Goal: Task Accomplishment & Management: Manage account settings

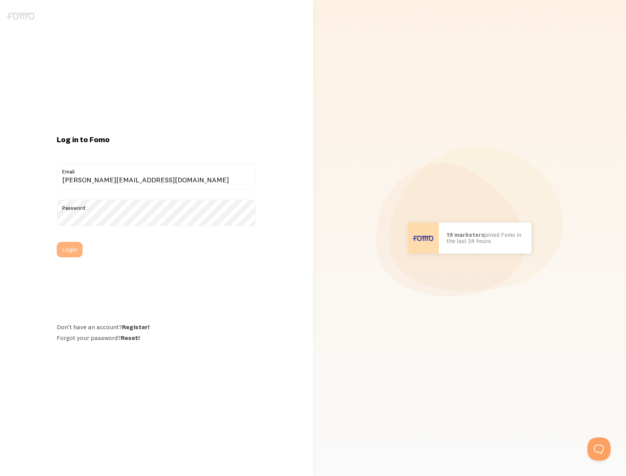
click at [73, 253] on button "Login" at bounding box center [70, 249] width 26 height 15
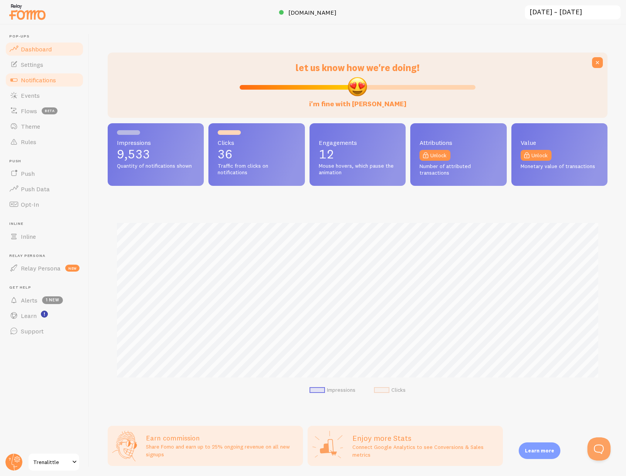
click at [51, 83] on span "Notifications" at bounding box center [38, 80] width 35 height 8
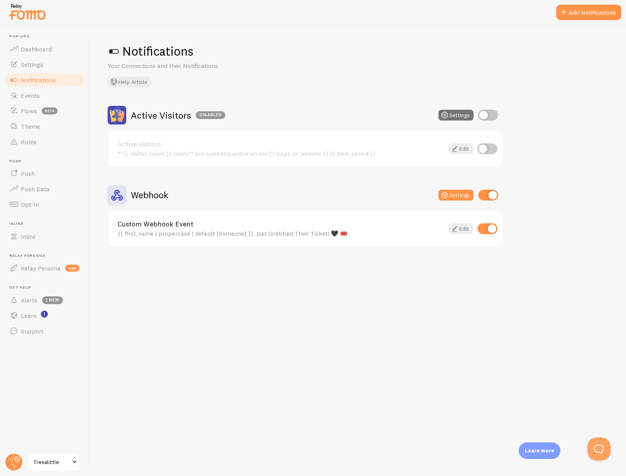
click at [244, 229] on div "Custom Webhook Event {{ first_name | propercase | default [Someone] }} Just Gra…" at bounding box center [281, 228] width 326 height 17
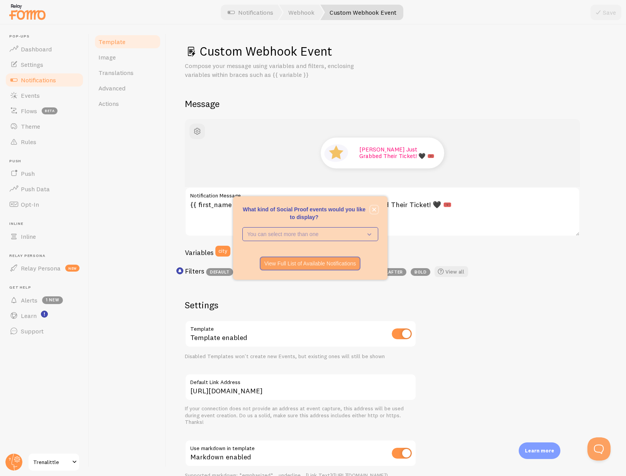
click at [376, 210] on button "close," at bounding box center [374, 209] width 8 height 8
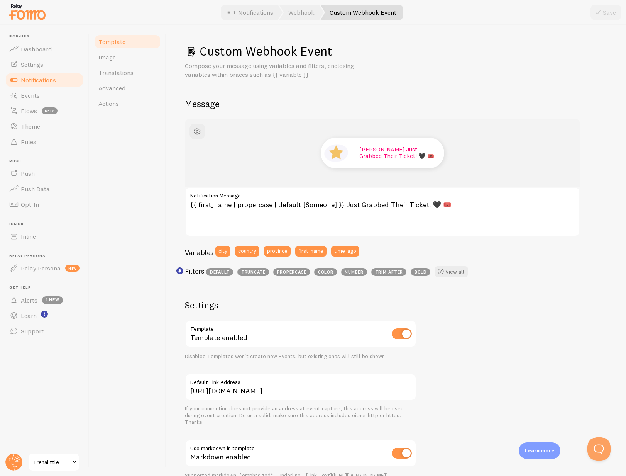
scroll to position [2, 0]
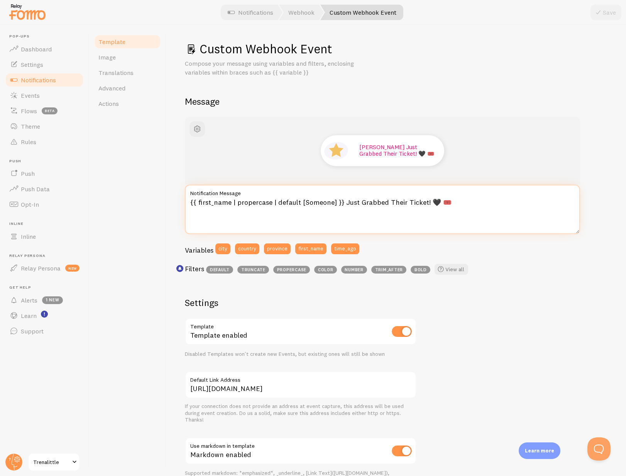
drag, startPoint x: 442, startPoint y: 204, endPoint x: 192, endPoint y: 200, distance: 250.6
click at [191, 200] on textarea "{{ first_name | propercase | default [Someone] }} Just Grabbed Their Ticket! 🖤 …" at bounding box center [382, 209] width 395 height 49
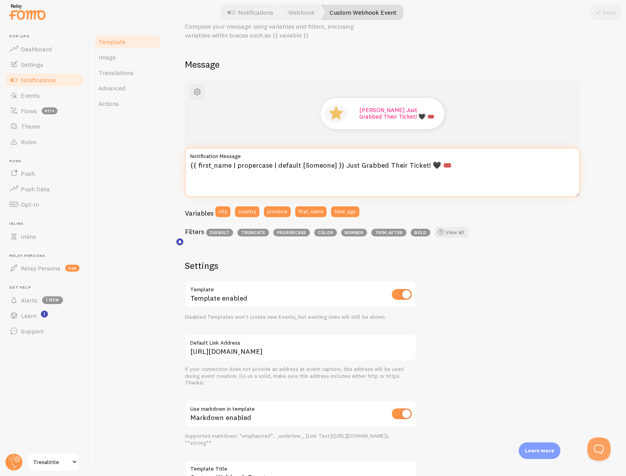
scroll to position [57, 0]
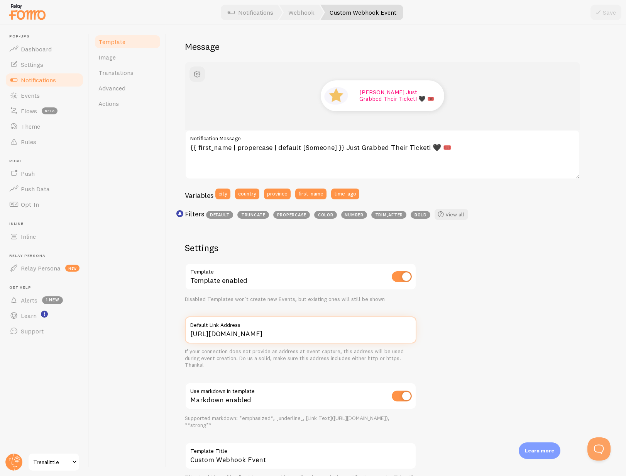
click at [301, 333] on input "https://trenalittle.net/build-your-big-reputation" at bounding box center [301, 329] width 232 height 27
drag, startPoint x: 301, startPoint y: 333, endPoint x: 297, endPoint y: 330, distance: 4.2
click at [301, 333] on input "https://trenalittle.net/build-your-big-reputation" at bounding box center [301, 329] width 232 height 27
paste input "youtube-coaching-experience-2025/"
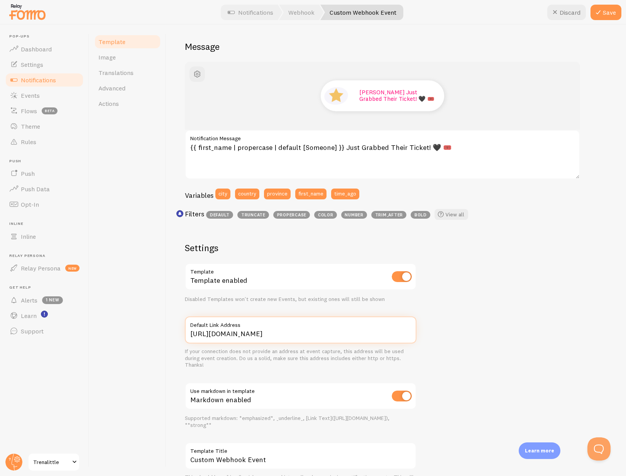
scroll to position [62, 0]
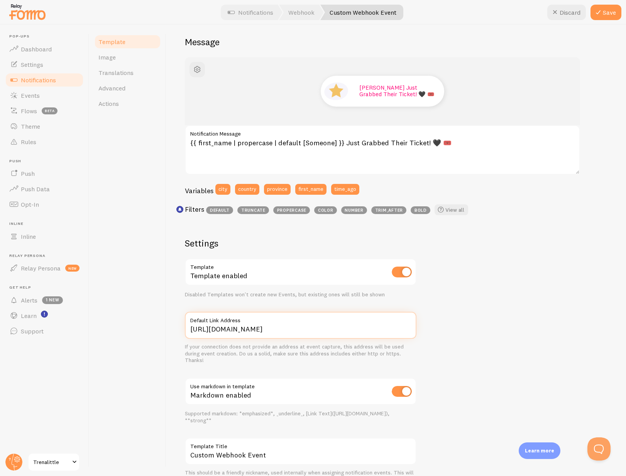
click at [248, 328] on input "[URL][DOMAIN_NAME]" at bounding box center [301, 325] width 232 height 27
paste input "build-your-big-reputation-summit-pag"
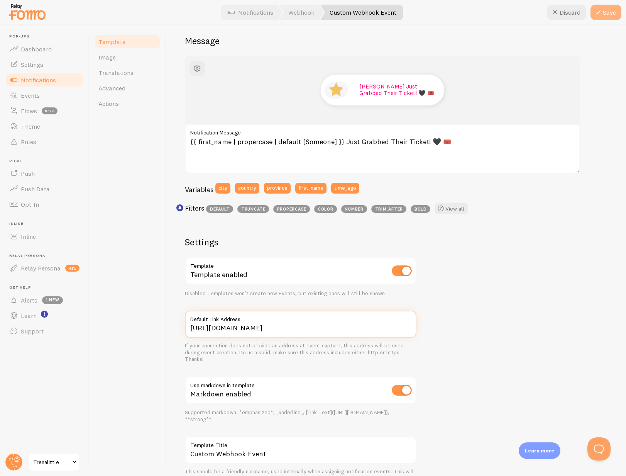
type input "https://trenalittle.net/build-your-big-reputation-summit-page"
click at [612, 14] on button "Save" at bounding box center [606, 12] width 31 height 15
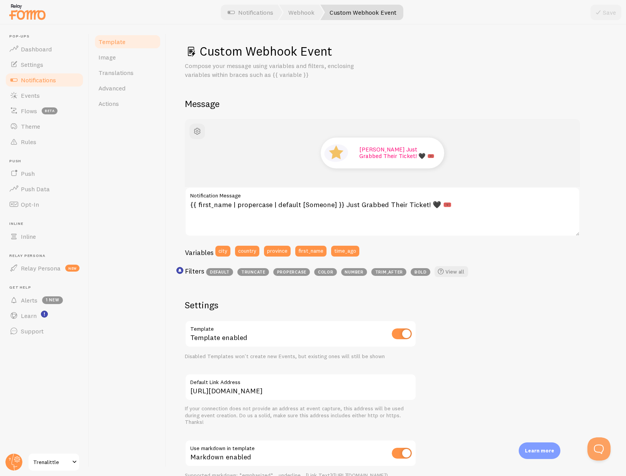
click at [116, 42] on span "Template" at bounding box center [111, 42] width 27 height 8
click at [46, 99] on link "Events" at bounding box center [45, 95] width 80 height 15
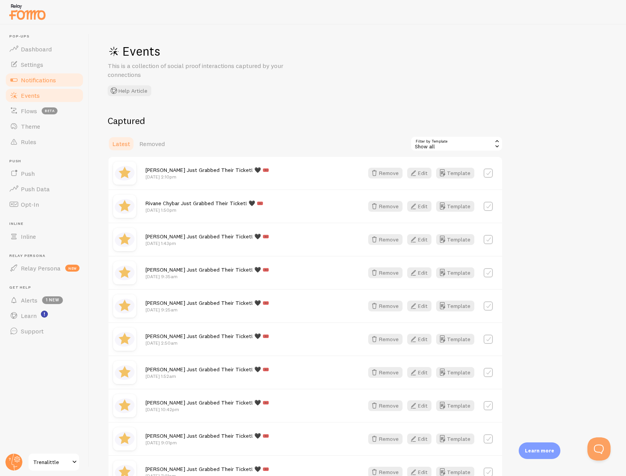
click at [40, 78] on span "Notifications" at bounding box center [38, 80] width 35 height 8
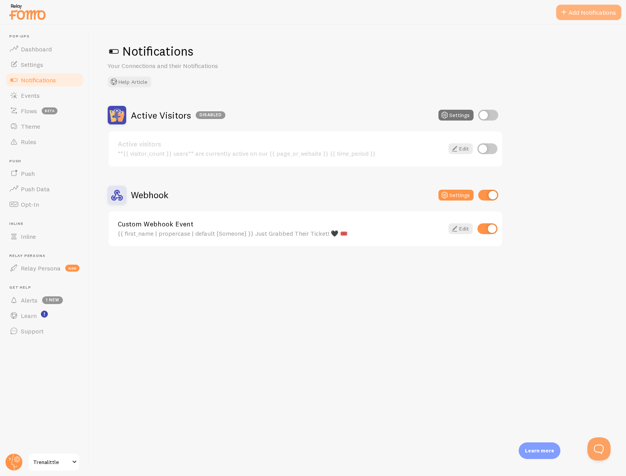
click at [588, 15] on button "Add Notifications" at bounding box center [588, 12] width 65 height 15
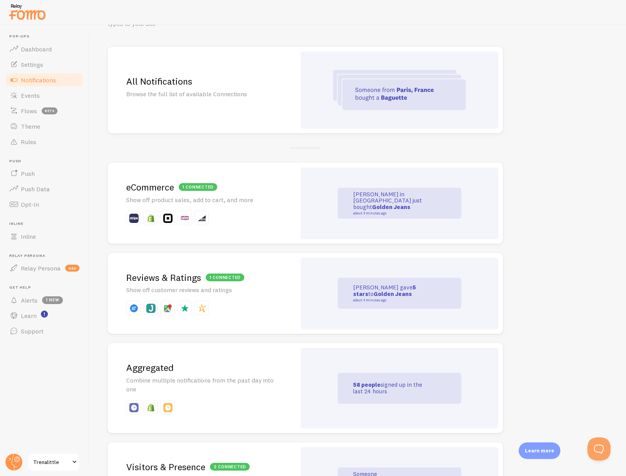
scroll to position [47, 0]
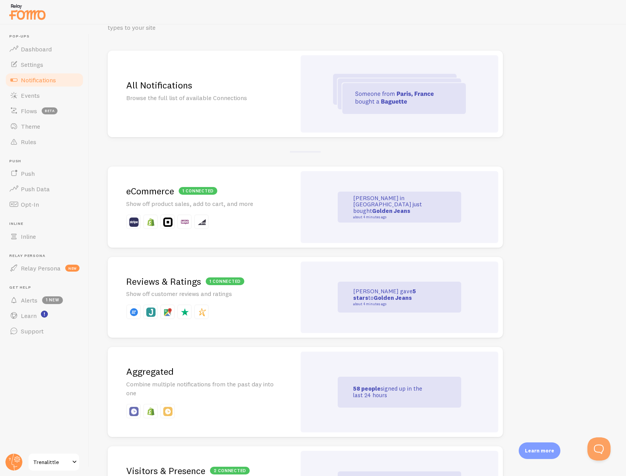
click at [409, 95] on img at bounding box center [399, 94] width 133 height 40
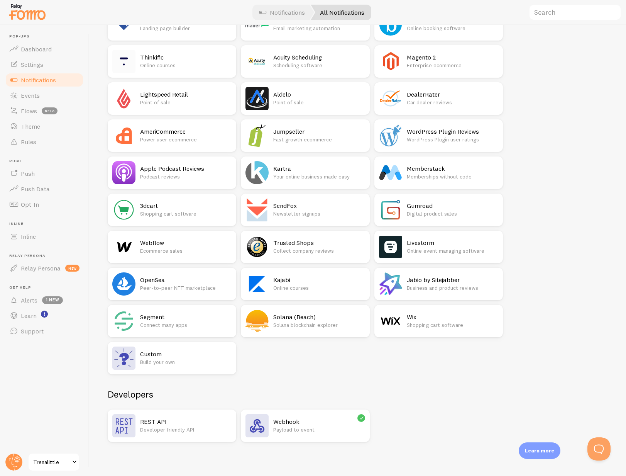
scroll to position [1099, 0]
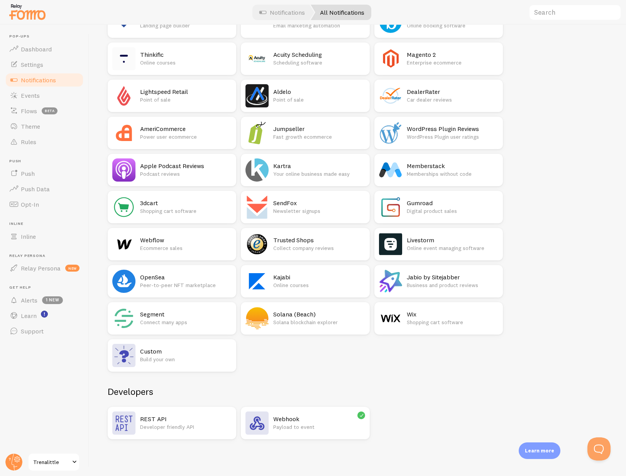
click at [320, 421] on h2 "Webhook" at bounding box center [318, 419] width 91 height 8
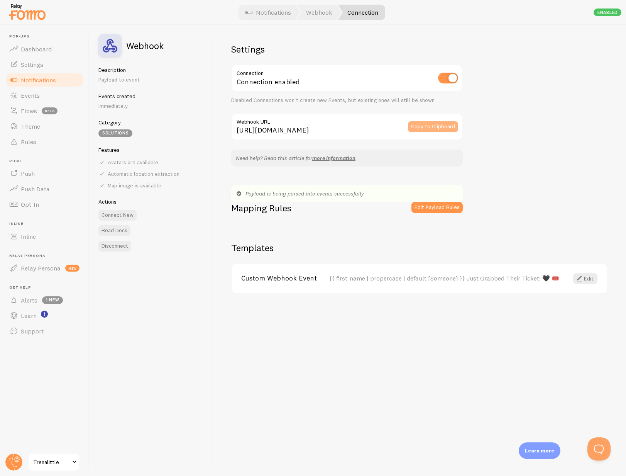
click at [429, 126] on button "Copy to Clipboard" at bounding box center [433, 126] width 50 height 11
click at [527, 280] on div "{{ first_name | propercase | default [Someone] }} Just Grabbed Their Ticket! 🖤 …" at bounding box center [444, 277] width 230 height 7
drag, startPoint x: 517, startPoint y: 276, endPoint x: 501, endPoint y: 278, distance: 15.6
click at [501, 278] on div "{{ first_name | propercase | default [Someone] }} Just Grabbed Their Ticket! 🖤 …" at bounding box center [444, 277] width 230 height 7
click at [497, 279] on div "{{ first_name | propercase | default [Someone] }} Just Grabbed Their Ticket! 🖤 …" at bounding box center [444, 277] width 230 height 7
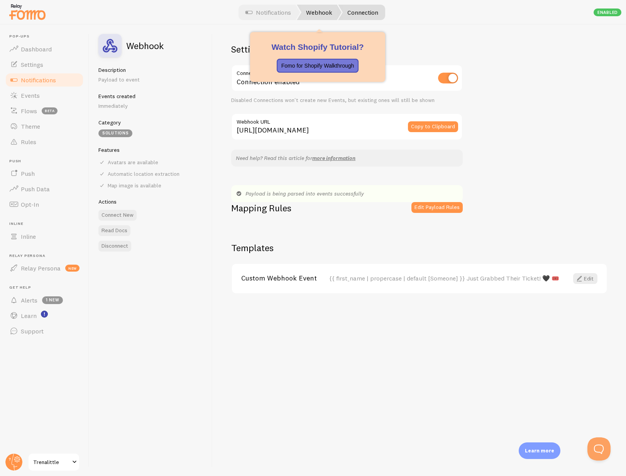
click at [310, 15] on link "Webhook" at bounding box center [319, 12] width 45 height 15
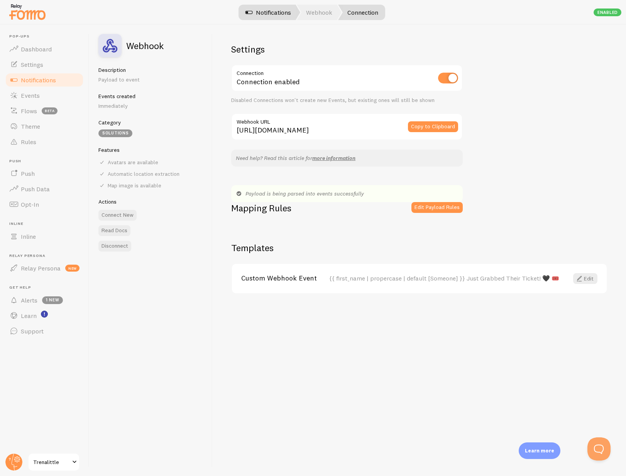
click at [273, 12] on link "Notifications" at bounding box center [268, 12] width 64 height 15
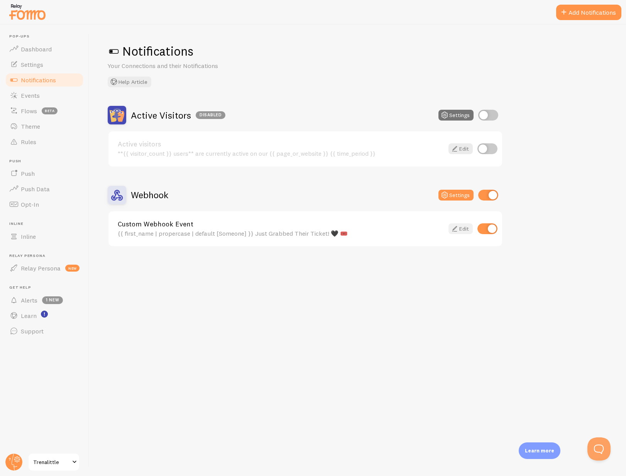
click at [457, 229] on icon at bounding box center [454, 228] width 9 height 9
click at [595, 11] on button "Add Notifications" at bounding box center [588, 12] width 65 height 15
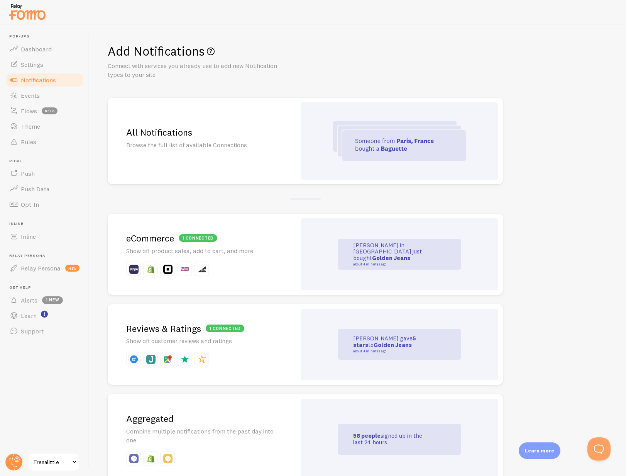
click at [402, 143] on img at bounding box center [399, 141] width 133 height 40
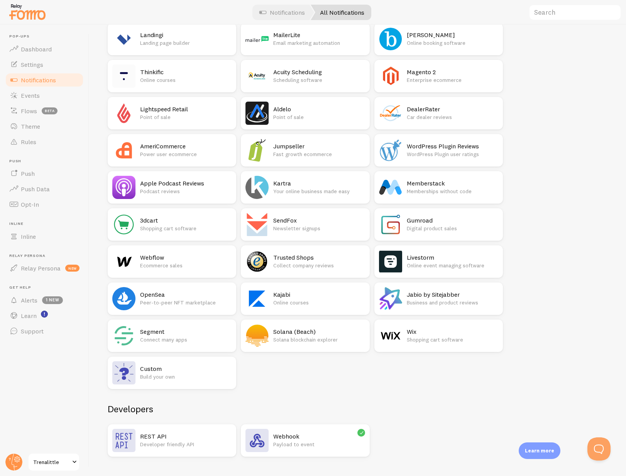
scroll to position [1099, 0]
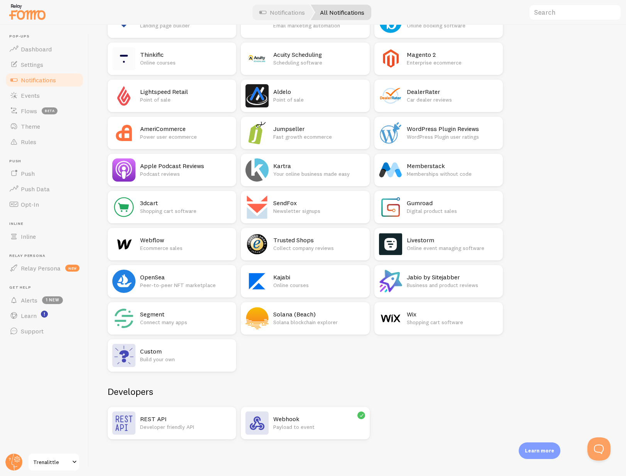
click at [202, 361] on p "Build your own" at bounding box center [185, 359] width 91 height 8
click at [304, 424] on p "Payload to event" at bounding box center [318, 427] width 91 height 8
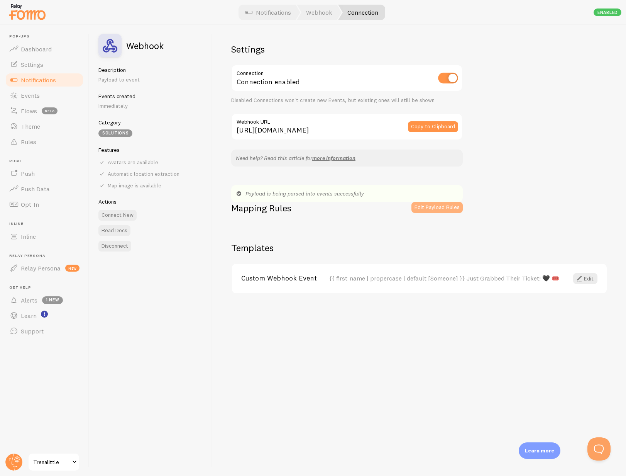
click at [435, 205] on button "Edit Payload Rules" at bounding box center [437, 207] width 51 height 11
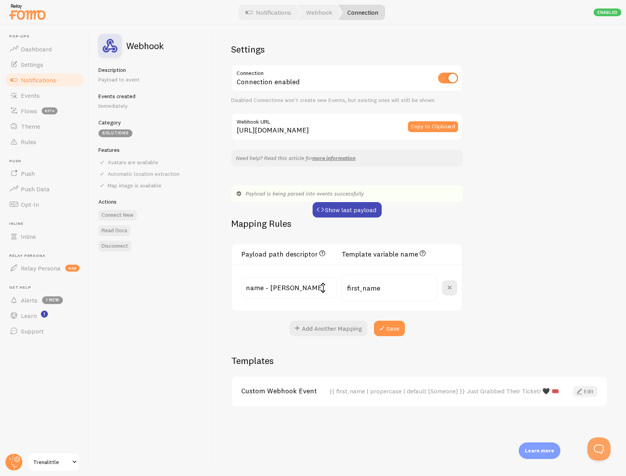
click at [586, 391] on link "Edit" at bounding box center [585, 391] width 24 height 11
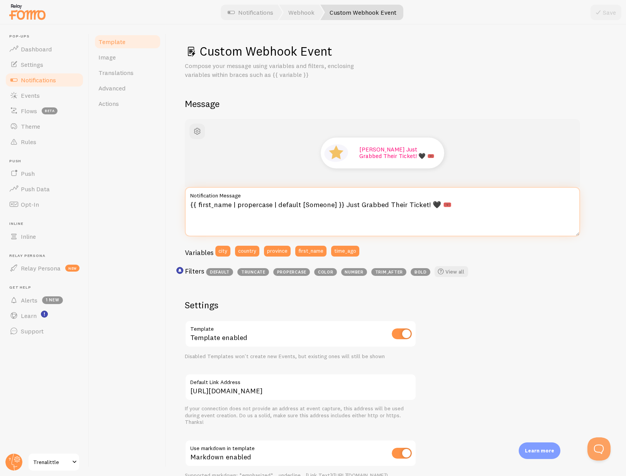
drag, startPoint x: 443, startPoint y: 203, endPoint x: 358, endPoint y: 200, distance: 84.6
click at [358, 200] on textarea "{{ first_name | propercase | default [Someone] }} Just Grabbed Their Ticket! 🖤 …" at bounding box center [382, 211] width 395 height 49
type textarea "{{ first_name | propercase | default [Someone] }} Just Joined YouTube Coaching …"
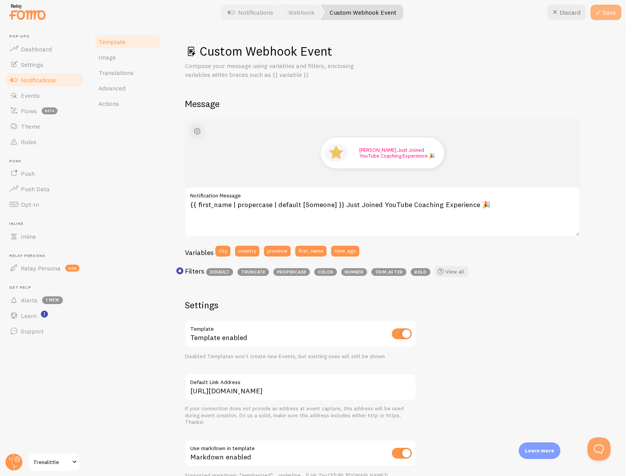
click at [614, 15] on button "Save" at bounding box center [606, 12] width 31 height 15
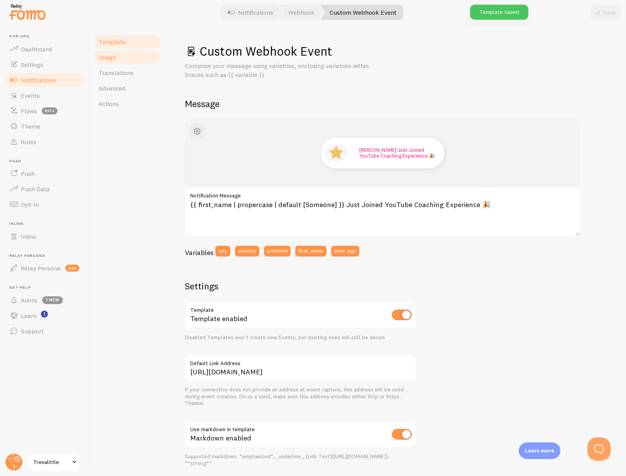
click at [119, 58] on link "Image" at bounding box center [128, 56] width 68 height 15
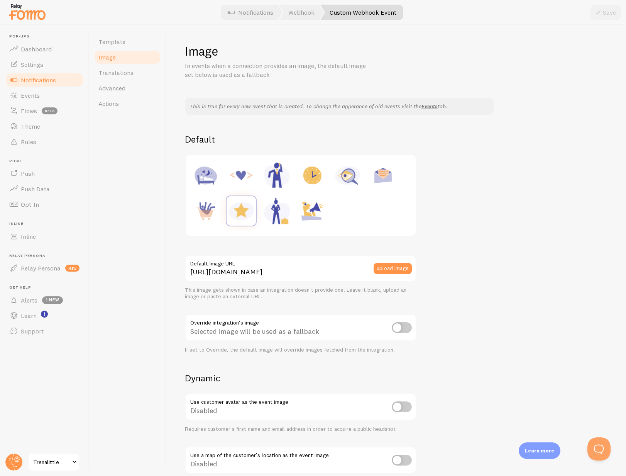
click at [236, 178] on img at bounding box center [241, 175] width 29 height 29
type input "[URL][DOMAIN_NAME]"
click at [597, 11] on icon at bounding box center [598, 12] width 9 height 9
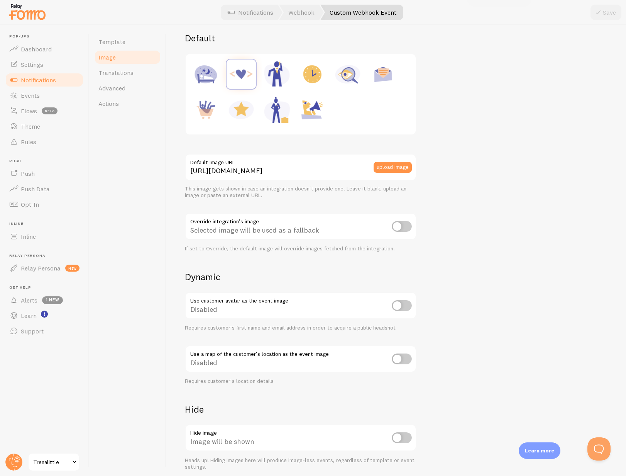
scroll to position [133, 0]
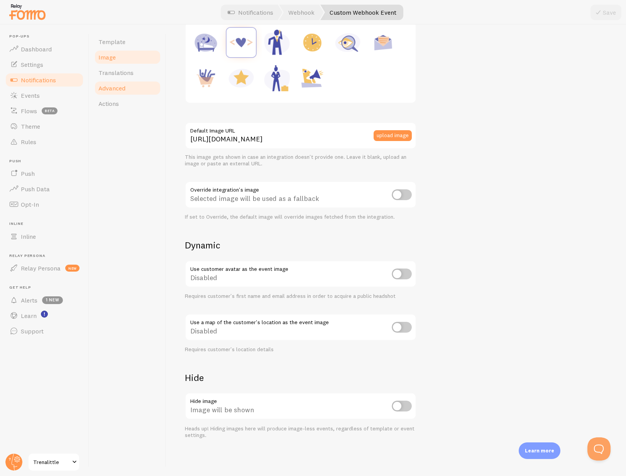
click at [127, 89] on link "Advanced" at bounding box center [128, 87] width 68 height 15
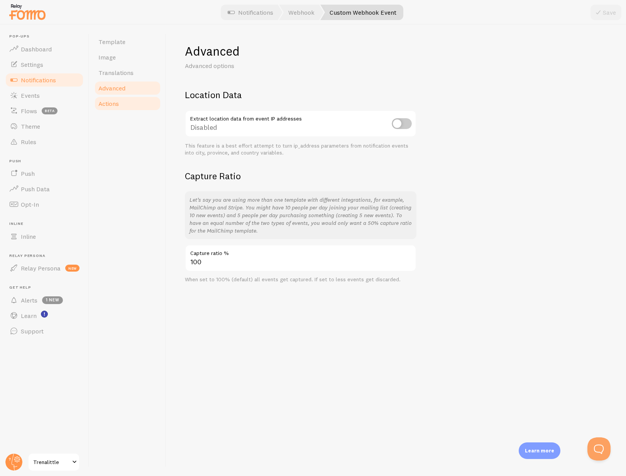
click at [120, 104] on link "Actions" at bounding box center [128, 103] width 68 height 15
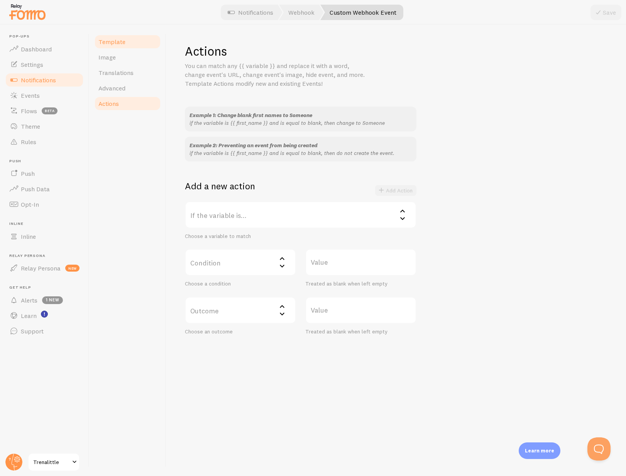
click at [106, 40] on span "Template" at bounding box center [111, 42] width 27 height 8
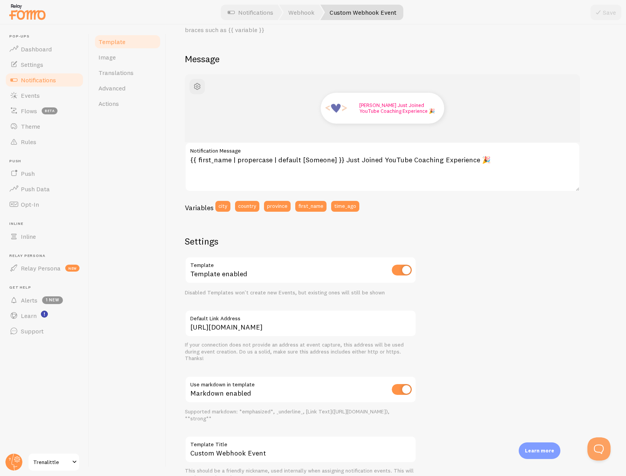
scroll to position [50, 0]
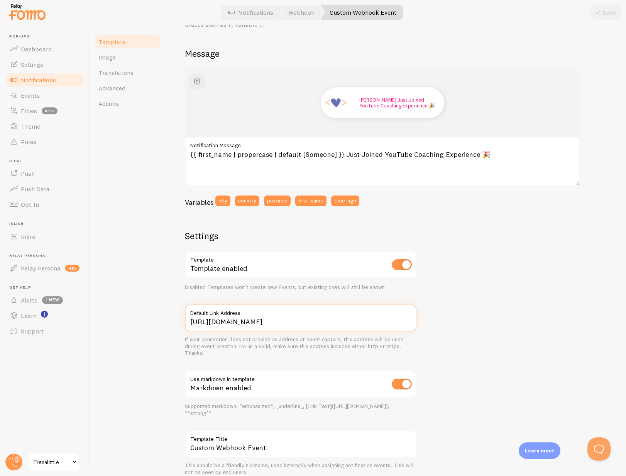
click at [309, 323] on input "https://trenalittle.net/build-your-big-reputation" at bounding box center [301, 317] width 232 height 27
paste input "youtube-coaching-experience-2025/"
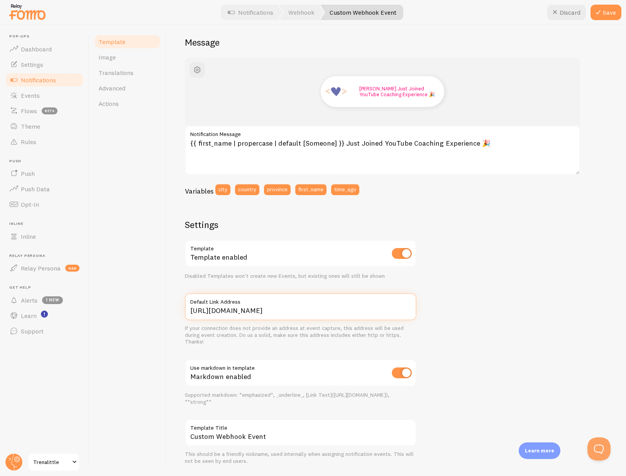
scroll to position [82, 0]
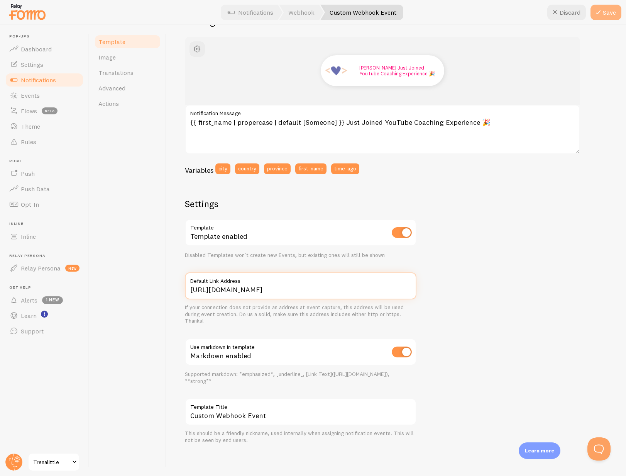
type input "[URL][DOMAIN_NAME]"
click at [615, 19] on button "Save" at bounding box center [606, 12] width 31 height 15
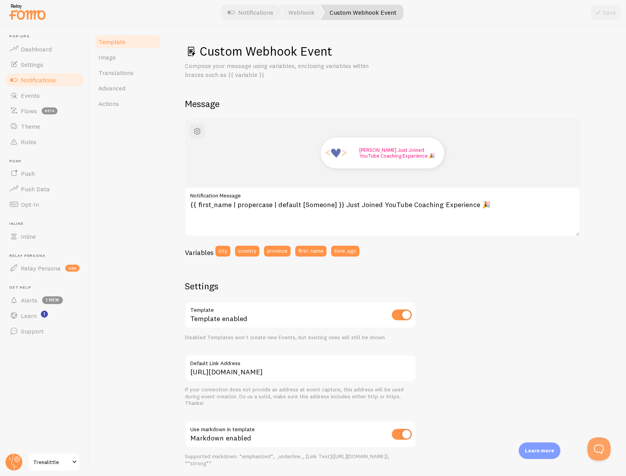
click at [53, 78] on span "Notifications" at bounding box center [38, 80] width 35 height 8
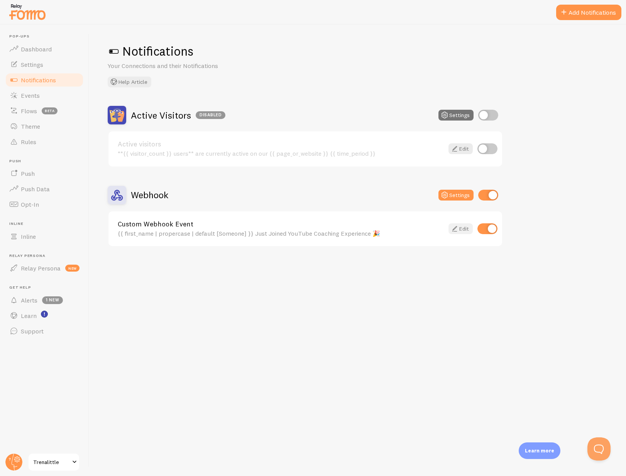
click at [461, 228] on link "Edit" at bounding box center [461, 228] width 24 height 11
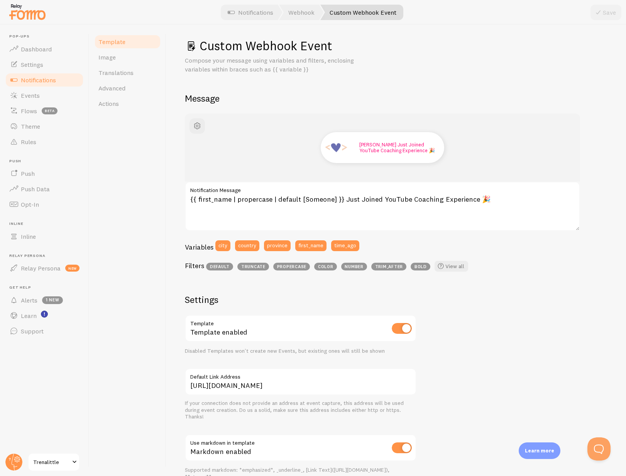
scroll to position [7, 0]
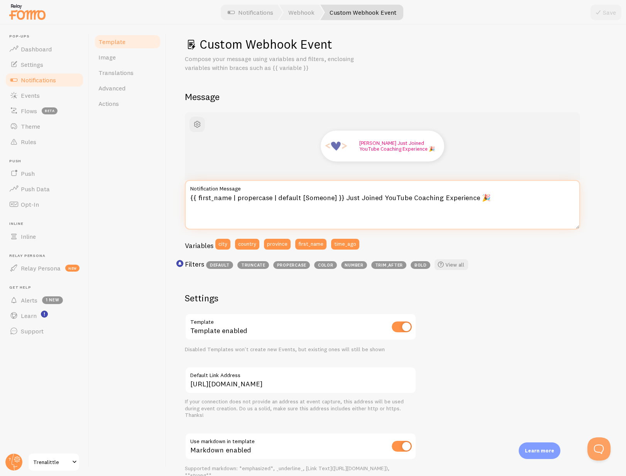
drag, startPoint x: 478, startPoint y: 197, endPoint x: 399, endPoint y: 193, distance: 79.2
click at [357, 196] on textarea "{{ first_name | propercase | default [Someone] }} Just Joined YouTube Coaching …" at bounding box center [382, 204] width 395 height 49
click at [466, 200] on textarea "{{ first_name | propercase | default [Someone] }} Just Grabbed A Ticket!" at bounding box center [382, 204] width 395 height 49
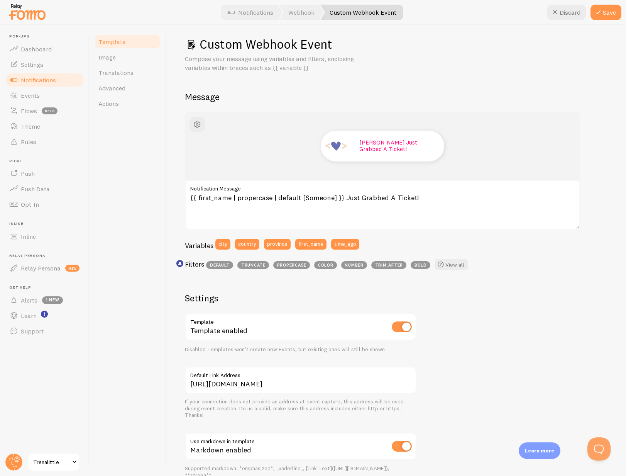
click at [447, 191] on label "Notification Message" at bounding box center [382, 186] width 395 height 13
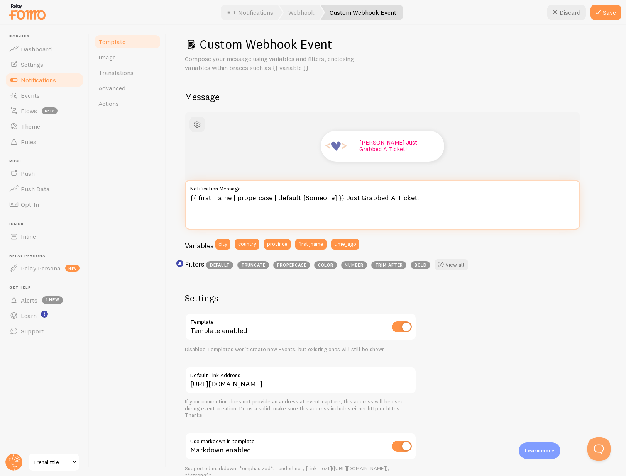
click at [447, 191] on textarea "{{ first_name | propercase | default [Someone] }} Just Grabbed A Ticket!" at bounding box center [382, 204] width 395 height 49
click at [429, 199] on textarea "{{ first_name | propercase | default [Someone] }} Just Grabbed A Ticket!" at bounding box center [382, 204] width 395 height 49
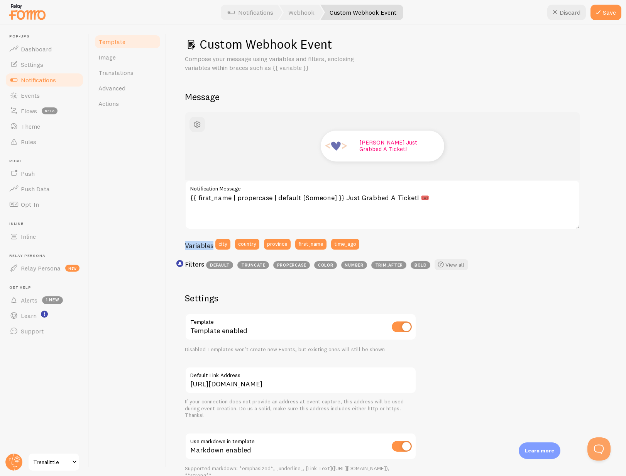
click at [386, 233] on div "Bryan Pim Just Grabbed A Ticket! {{ first_name | propercase | default [Someone]…" at bounding box center [382, 193] width 395 height 162
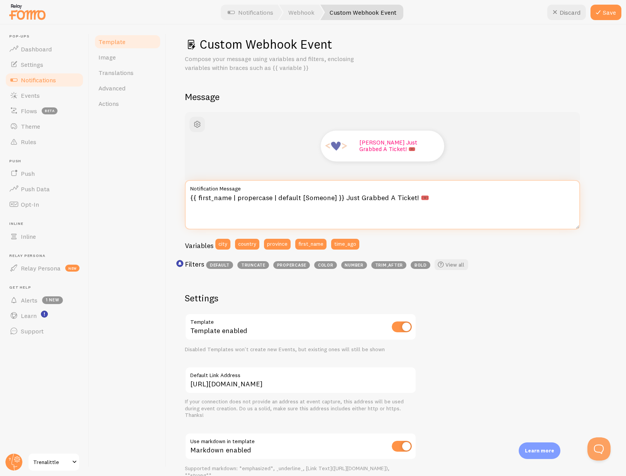
click at [434, 197] on textarea "{{ first_name | propercase | default [Someone] }} Just Grabbed A Ticket! 🎟️" at bounding box center [382, 204] width 395 height 49
type textarea "{{ first_name | propercase | default [Someone] }} Just Grabbed A Ticket! 🎟️🖤"
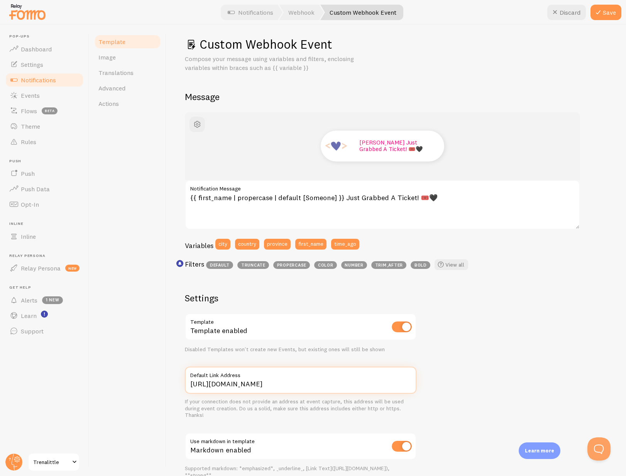
click at [340, 383] on input "[URL][DOMAIN_NAME]" at bounding box center [301, 379] width 232 height 27
paste input "build-your-big-reputation-summit-page"
type input "https://trenalittle.net/build-your-big-reputation-summit-page"
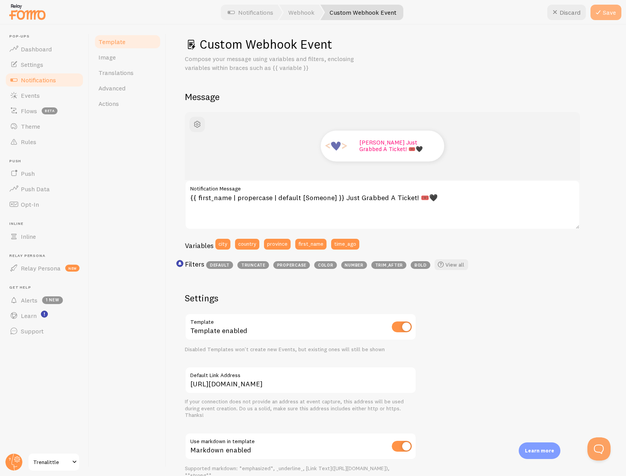
click at [603, 14] on button "Save" at bounding box center [606, 12] width 31 height 15
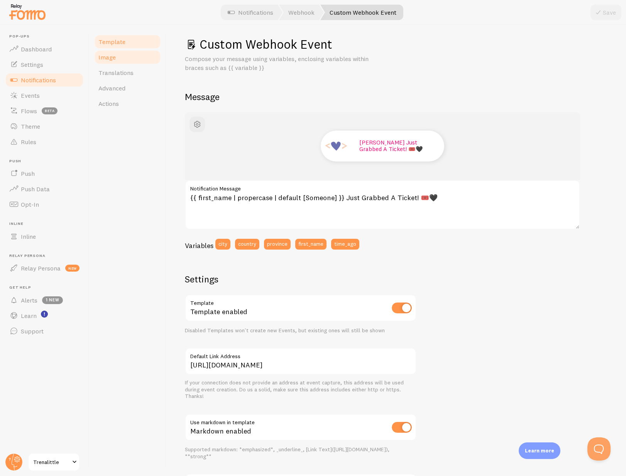
click at [114, 58] on span "Image" at bounding box center [106, 57] width 17 height 8
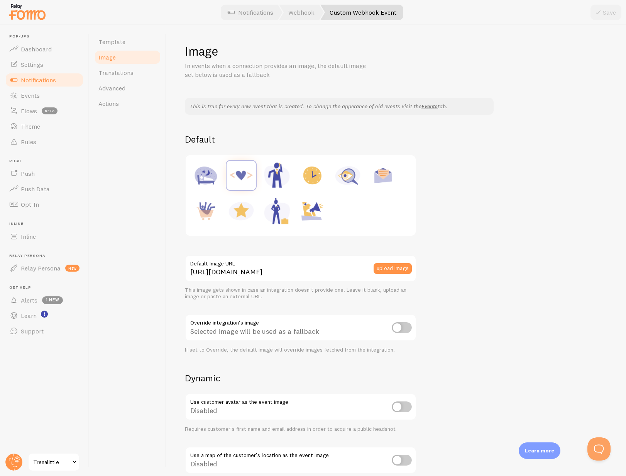
click at [246, 212] on img at bounding box center [241, 210] width 29 height 29
type input "https://fomo.com/images/widget/template_defaults/rating.jpg"
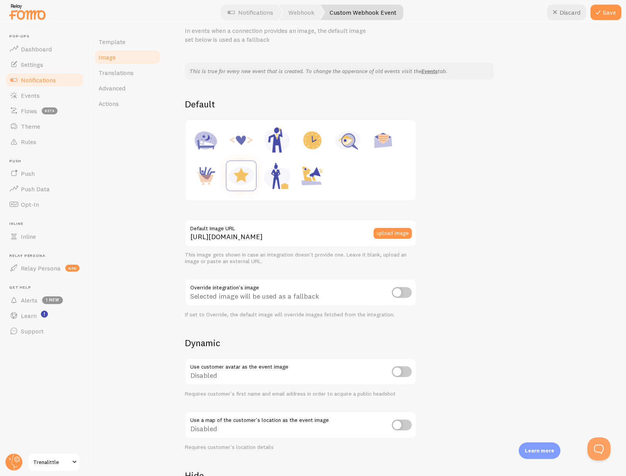
scroll to position [38, 0]
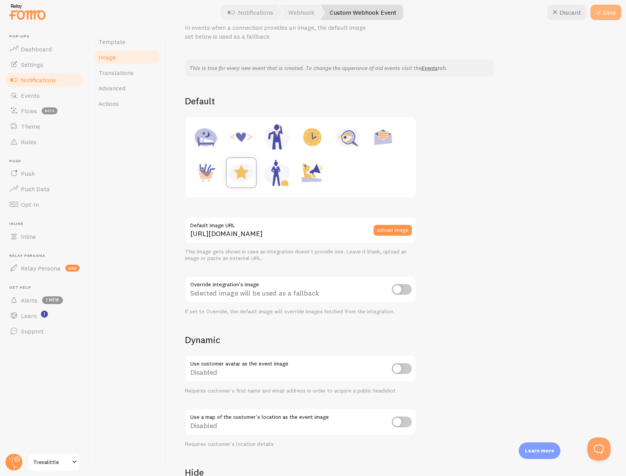
click at [607, 14] on button "Save" at bounding box center [606, 12] width 31 height 15
click at [51, 81] on span "Notifications" at bounding box center [38, 80] width 35 height 8
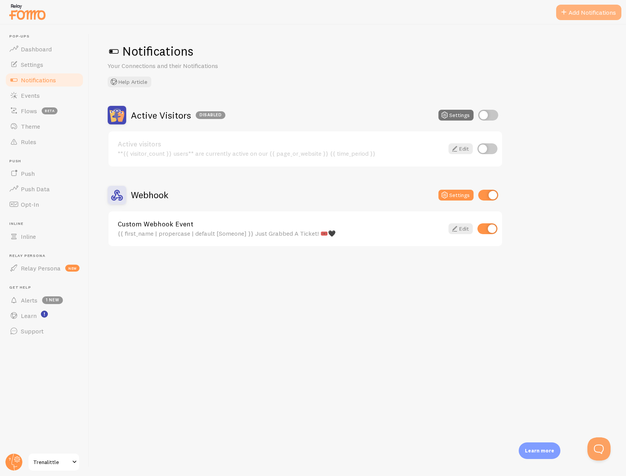
click at [576, 15] on button "Add Notifications" at bounding box center [588, 12] width 65 height 15
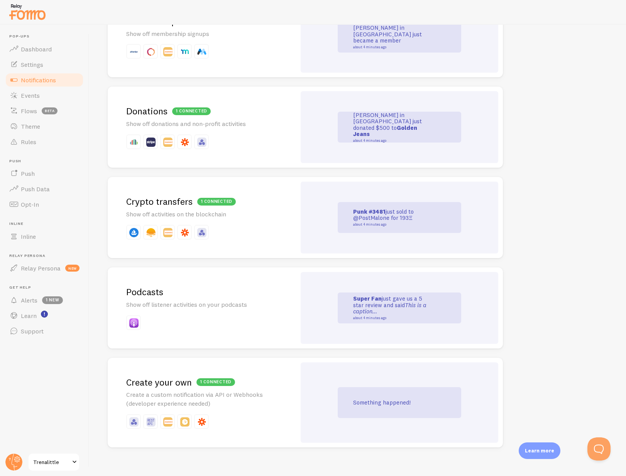
scroll to position [1506, 0]
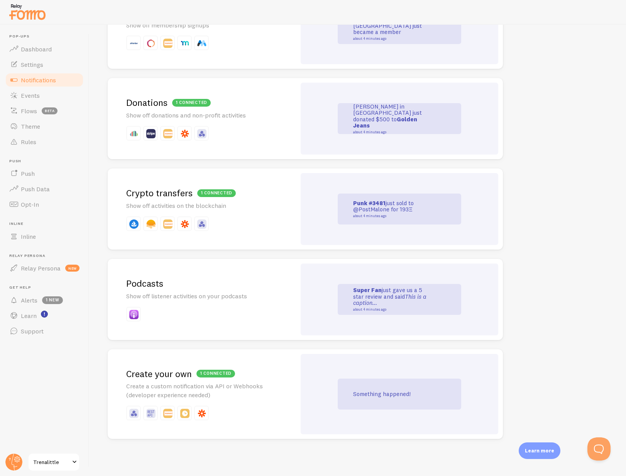
click at [330, 385] on div "Something happened!" at bounding box center [400, 394] width 198 height 81
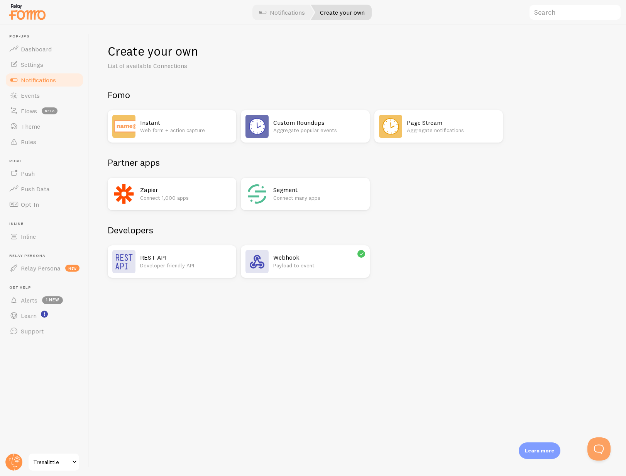
click at [329, 264] on p "Payload to event" at bounding box center [318, 265] width 91 height 8
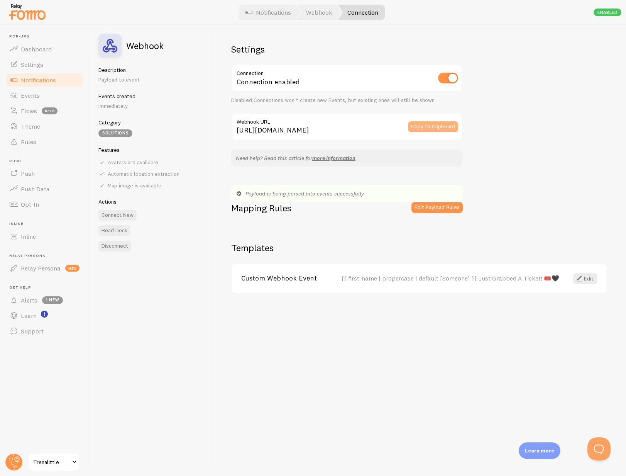
click at [432, 129] on button "Copy to Clipboard" at bounding box center [433, 126] width 50 height 11
click at [586, 279] on link "Edit" at bounding box center [585, 278] width 24 height 11
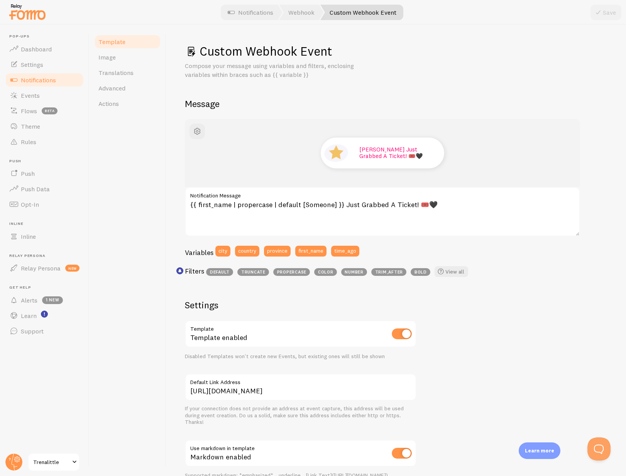
click at [53, 80] on span "Notifications" at bounding box center [38, 80] width 35 height 8
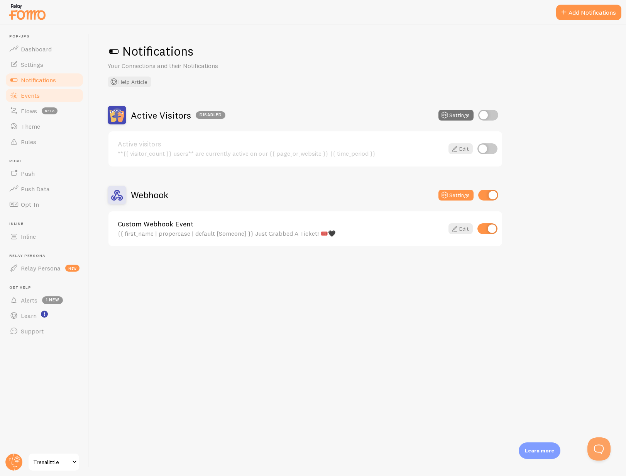
click at [41, 91] on link "Events" at bounding box center [45, 95] width 80 height 15
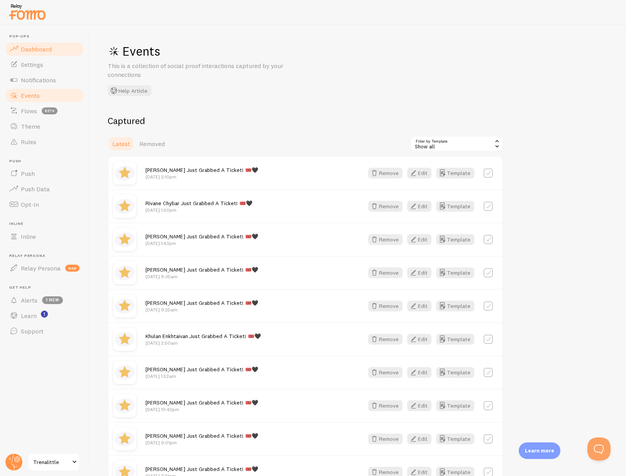
click at [34, 51] on span "Dashboard" at bounding box center [36, 49] width 31 height 8
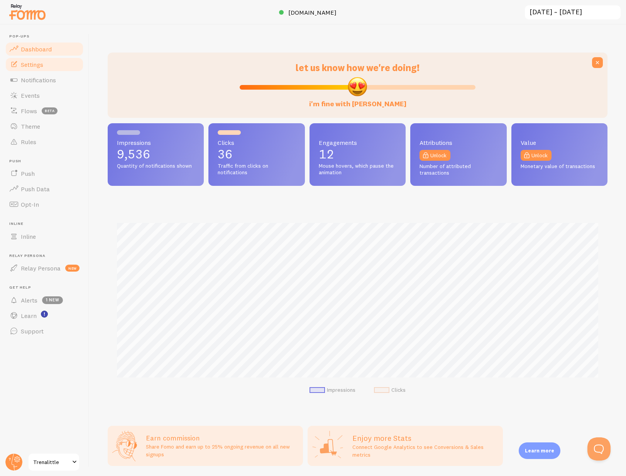
click at [37, 64] on span "Settings" at bounding box center [32, 65] width 22 height 8
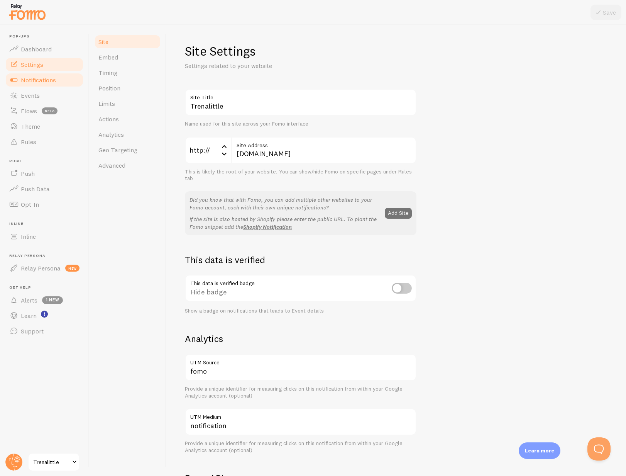
click at [37, 81] on span "Notifications" at bounding box center [38, 80] width 35 height 8
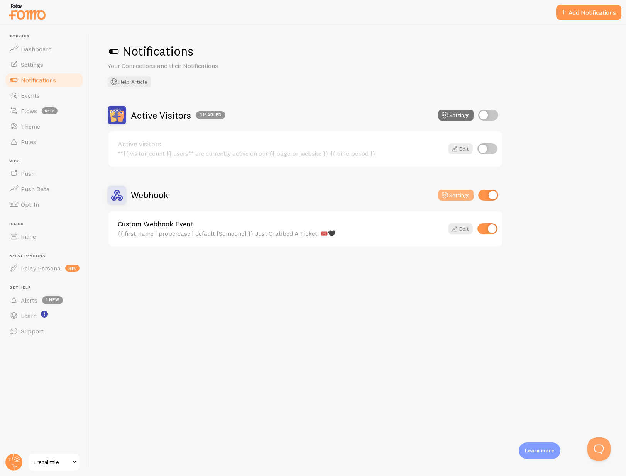
click at [467, 195] on button "Settings" at bounding box center [456, 195] width 35 height 11
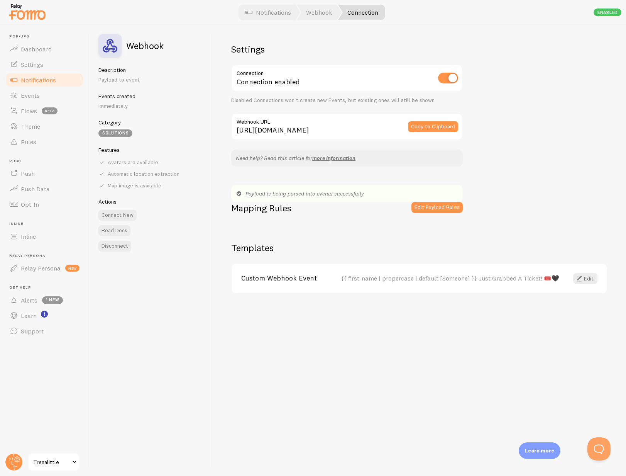
click at [42, 78] on span "Notifications" at bounding box center [38, 80] width 35 height 8
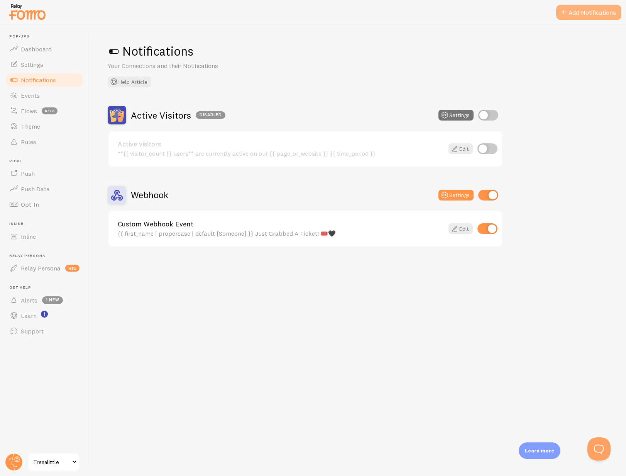
click at [570, 15] on button "Add Notifications" at bounding box center [588, 12] width 65 height 15
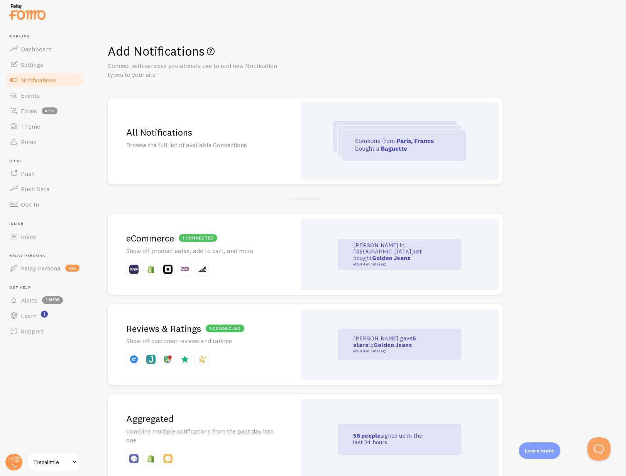
click at [434, 138] on img at bounding box center [399, 141] width 133 height 40
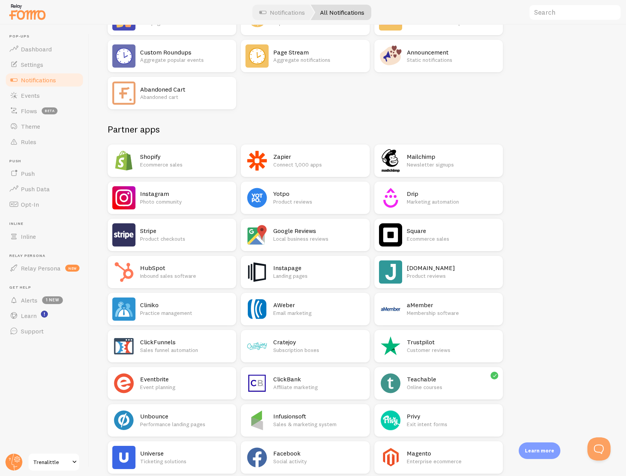
scroll to position [106, 0]
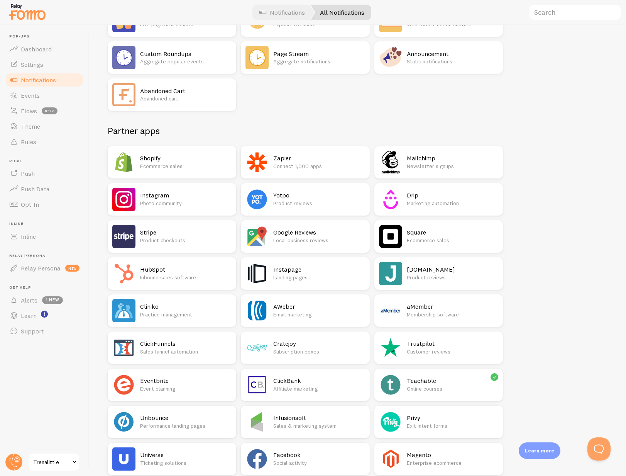
click at [163, 238] on p "Product checkouts" at bounding box center [185, 240] width 91 height 8
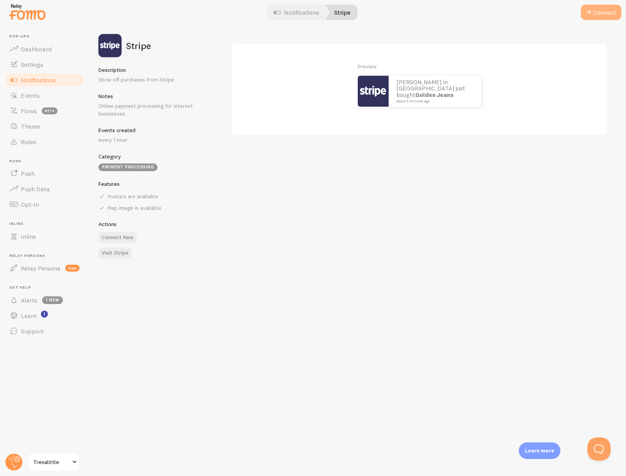
click at [598, 15] on button "Connect" at bounding box center [601, 12] width 41 height 15
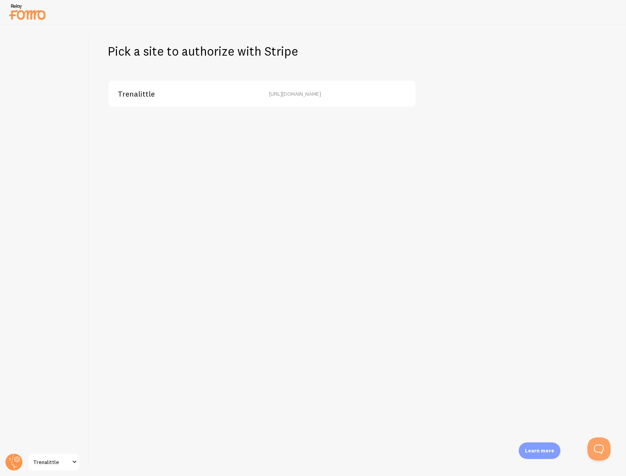
click at [331, 97] on div "Trenalittle http://trenalittle.net" at bounding box center [261, 94] width 307 height 26
click at [327, 93] on div "[URL][DOMAIN_NAME]" at bounding box center [340, 93] width 142 height 7
drag, startPoint x: 127, startPoint y: 102, endPoint x: 130, endPoint y: 97, distance: 5.5
click at [127, 102] on div "Trenalittle http://trenalittle.net" at bounding box center [261, 94] width 307 height 26
click at [131, 94] on span "Trenalittle" at bounding box center [136, 93] width 37 height 7
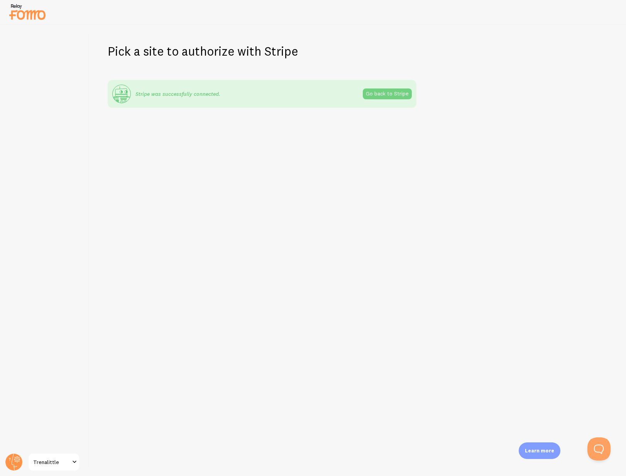
click at [410, 94] on link "Go back to Stripe" at bounding box center [387, 93] width 49 height 11
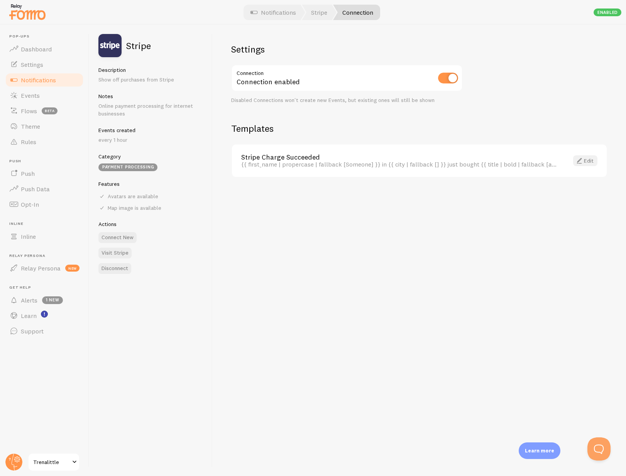
click at [588, 161] on link "Edit" at bounding box center [585, 160] width 24 height 11
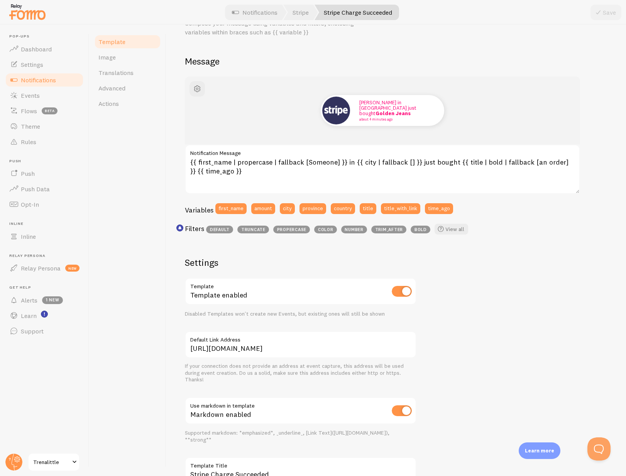
scroll to position [41, 0]
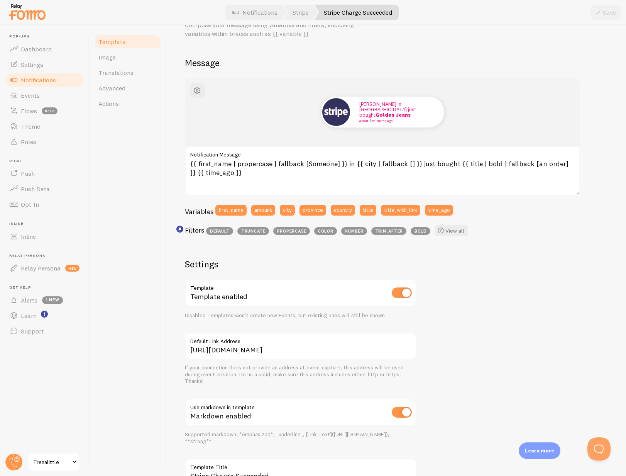
click at [55, 78] on span "Notifications" at bounding box center [38, 80] width 35 height 8
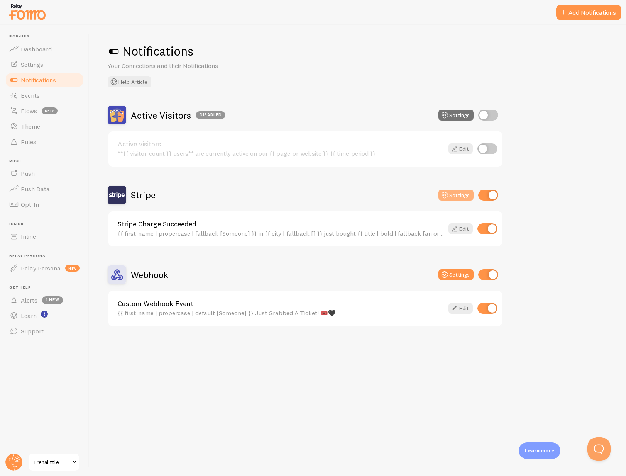
click at [459, 197] on button "Settings" at bounding box center [456, 195] width 35 height 11
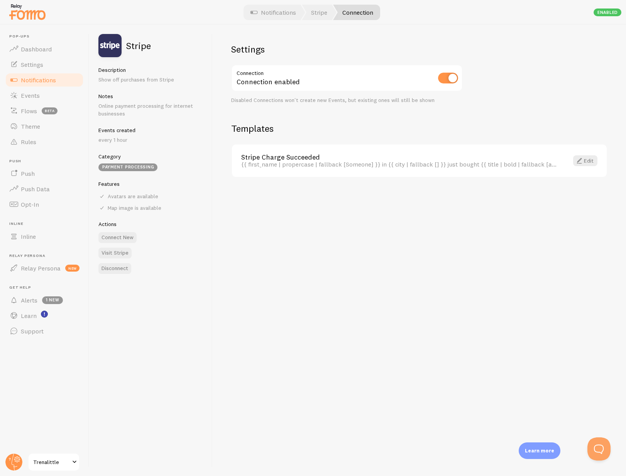
click at [45, 80] on span "Notifications" at bounding box center [38, 80] width 35 height 8
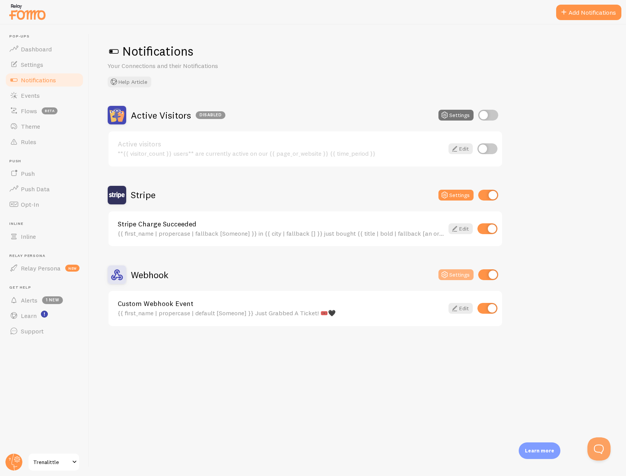
click at [457, 274] on button "Settings" at bounding box center [456, 274] width 35 height 11
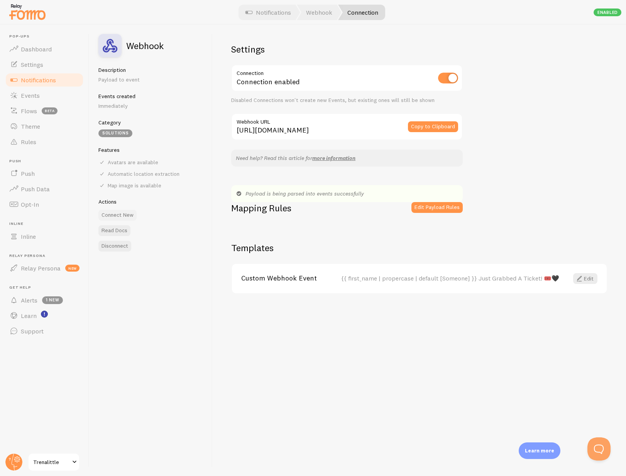
click at [122, 217] on button "Connect New" at bounding box center [117, 215] width 38 height 11
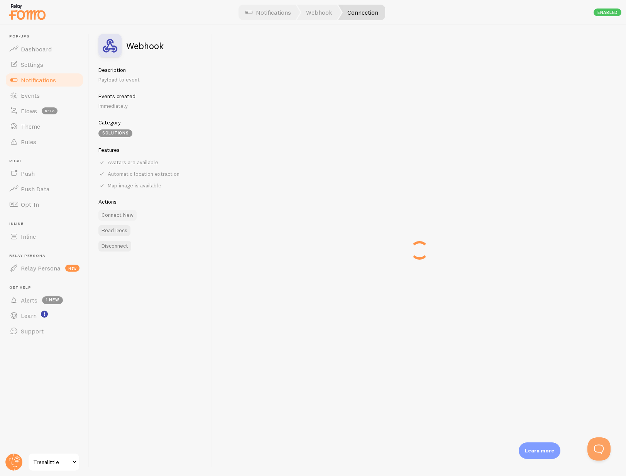
type input "[URL][DOMAIN_NAME]"
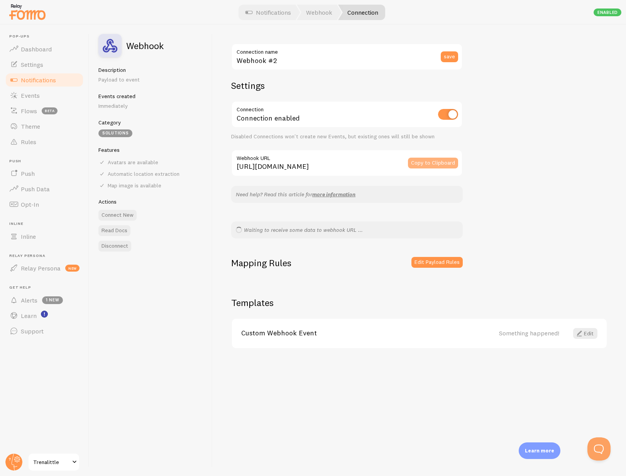
click at [431, 165] on button "Copy to Clipboard" at bounding box center [433, 163] width 50 height 11
click at [586, 334] on link "Edit" at bounding box center [585, 333] width 24 height 11
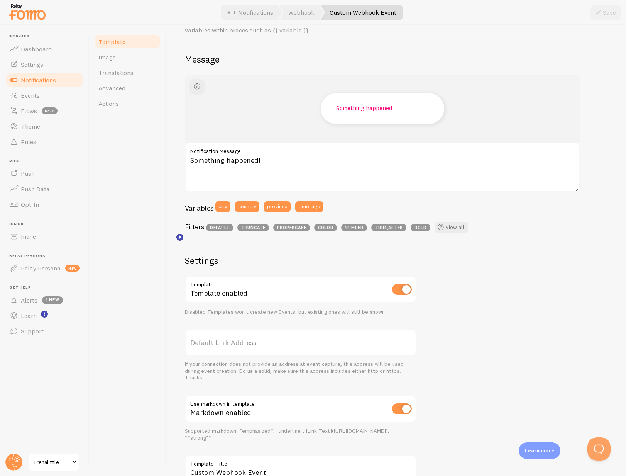
scroll to position [22, 0]
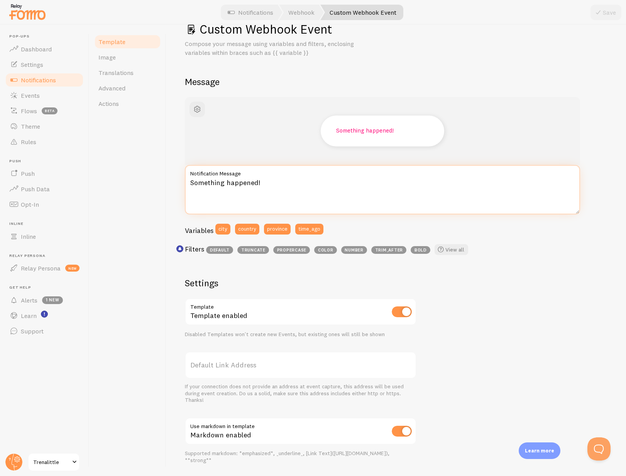
click at [199, 182] on textarea "Something happened!" at bounding box center [382, 189] width 395 height 49
paste textarea "{{ first_name | propercase | default [Someone] }} Just Grabbed Their Ticket! 🖤 …"
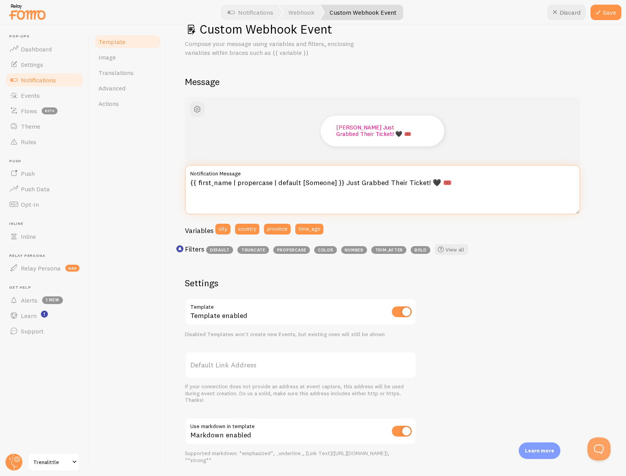
drag, startPoint x: 444, startPoint y: 181, endPoint x: 357, endPoint y: 181, distance: 87.3
click at [357, 181] on textarea "{{ first_name | propercase | default [Someone] }} Just Grabbed Their Ticket! 🖤 …" at bounding box center [382, 189] width 395 height 49
click at [484, 182] on textarea "{{ first_name | propercase | default [Someone] }} Just Joined The YouTube Coach…" at bounding box center [382, 189] width 395 height 49
type textarea "{{ first_name | propercase | default [Someone] }} Just Joined The YouTube Coach…"
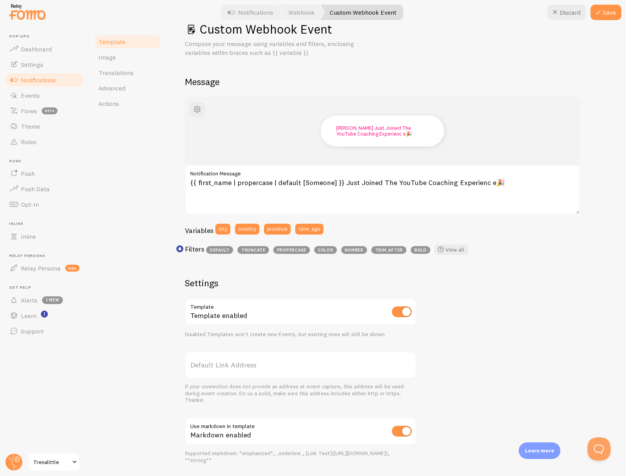
click at [296, 366] on label "Default Link Address" at bounding box center [301, 364] width 232 height 27
click at [296, 366] on input "Default Link Address" at bounding box center [301, 364] width 232 height 27
click at [242, 368] on label "Default Link Address" at bounding box center [301, 364] width 232 height 27
click at [242, 368] on input "Default Link Address" at bounding box center [301, 364] width 232 height 27
paste input "[URL][DOMAIN_NAME]"
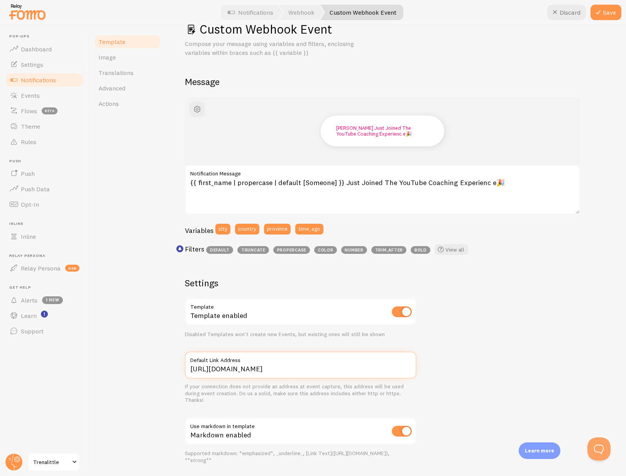
type input "[URL][DOMAIN_NAME]"
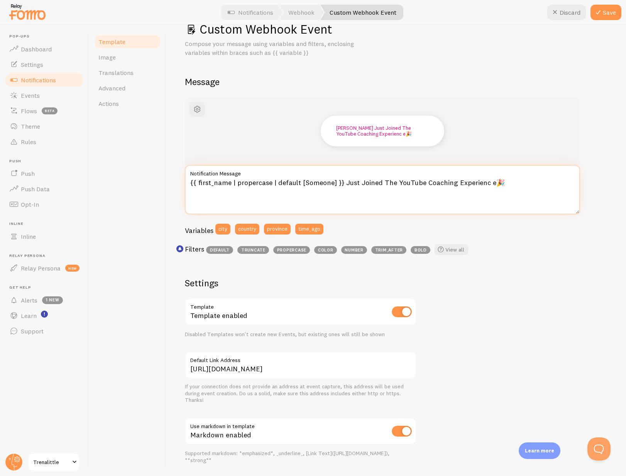
click at [485, 180] on textarea "{{ first_name | propercase | default [Someone] }} Just Joined The YouTube Coach…" at bounding box center [382, 189] width 395 height 49
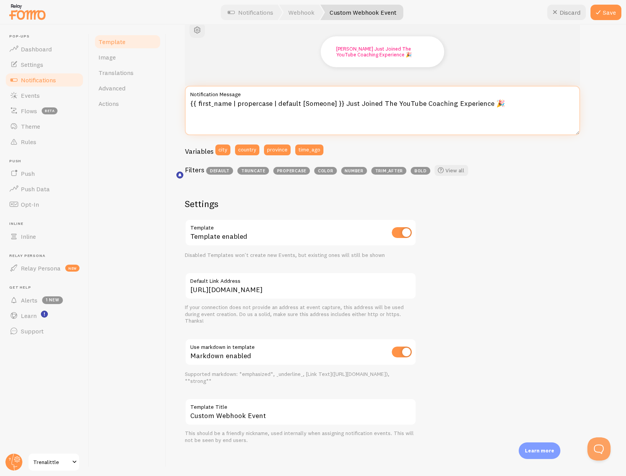
scroll to position [0, 0]
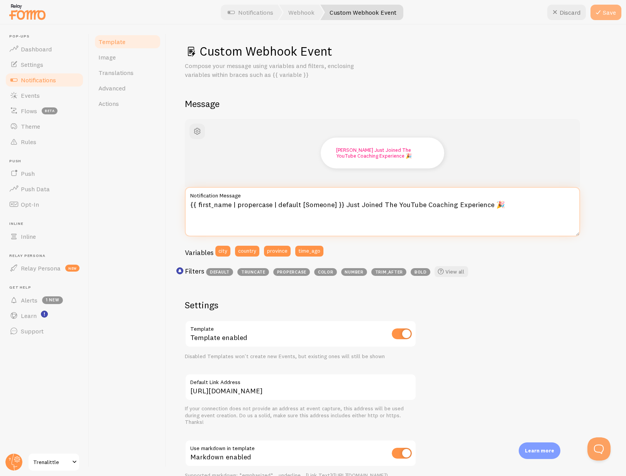
type textarea "{{ first_name | propercase | default [Someone] }} Just Joined The YouTube Coach…"
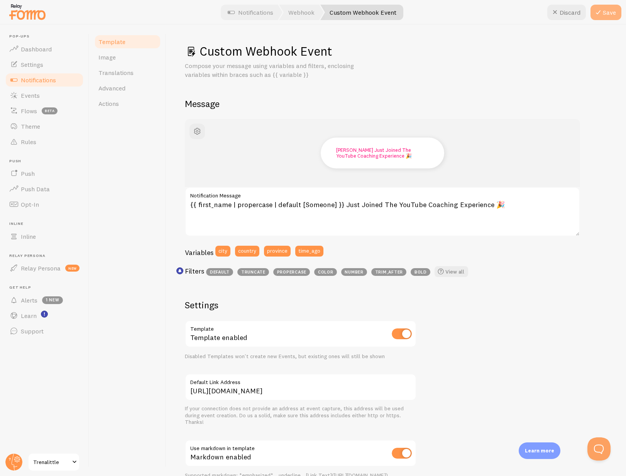
click at [608, 17] on button "Save" at bounding box center [606, 12] width 31 height 15
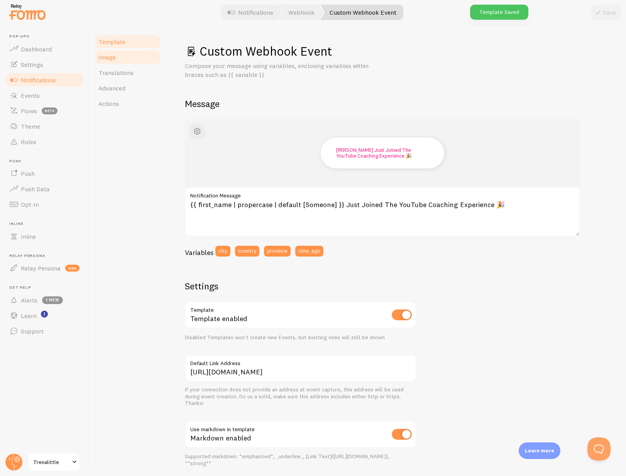
click at [122, 60] on link "Image" at bounding box center [128, 56] width 68 height 15
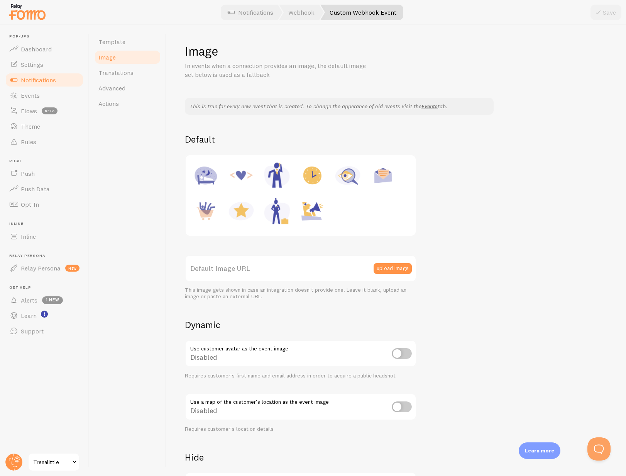
click at [236, 173] on img at bounding box center [241, 175] width 29 height 29
type input "[URL][DOMAIN_NAME]"
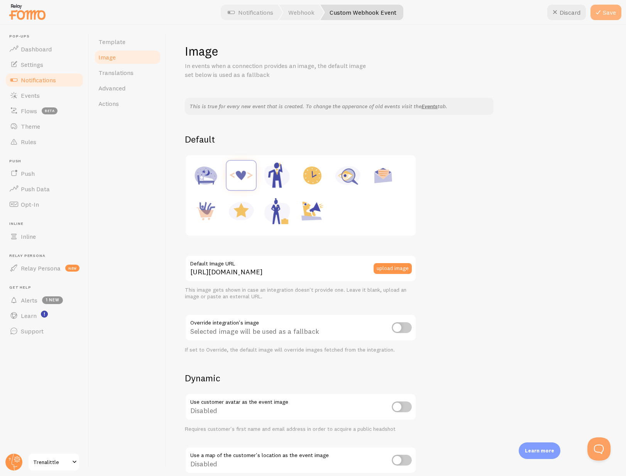
click at [607, 13] on button "Save" at bounding box center [606, 12] width 31 height 15
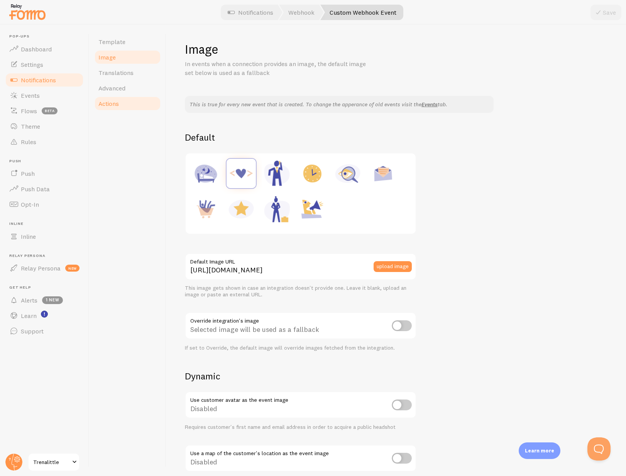
click at [107, 102] on span "Actions" at bounding box center [108, 104] width 20 height 8
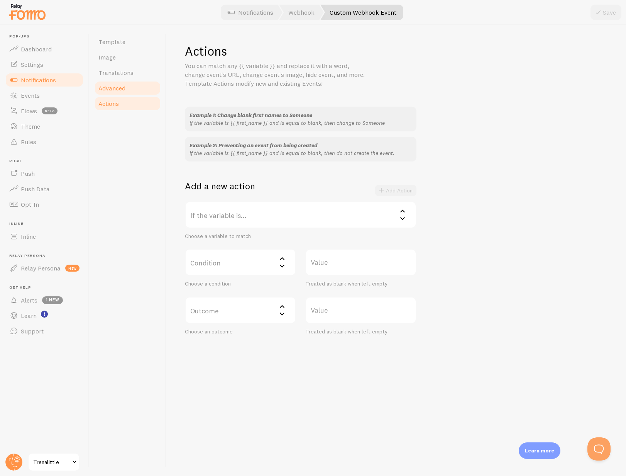
click at [108, 90] on span "Advanced" at bounding box center [111, 88] width 27 height 8
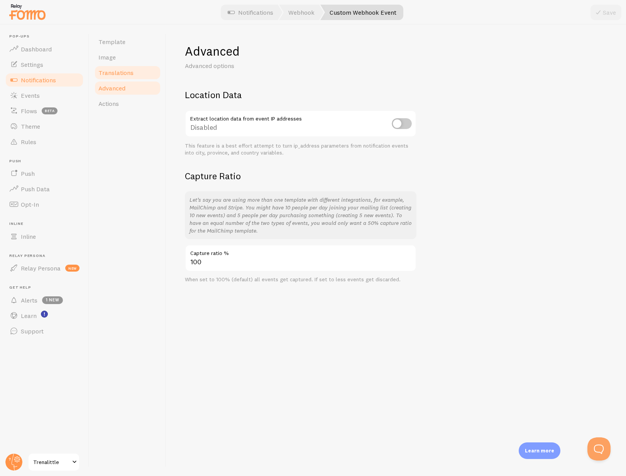
click at [108, 68] on link "Translations" at bounding box center [128, 72] width 68 height 15
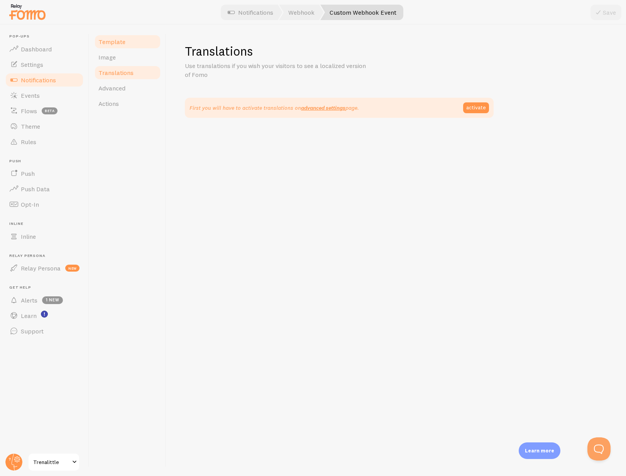
click at [111, 45] on span "Template" at bounding box center [111, 42] width 27 height 8
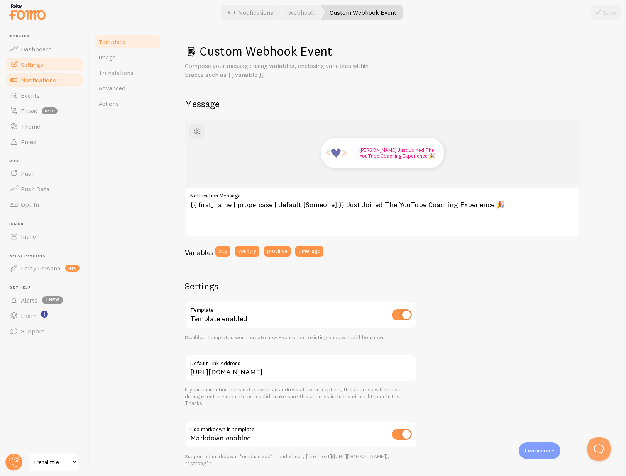
click at [35, 67] on span "Settings" at bounding box center [32, 65] width 22 height 8
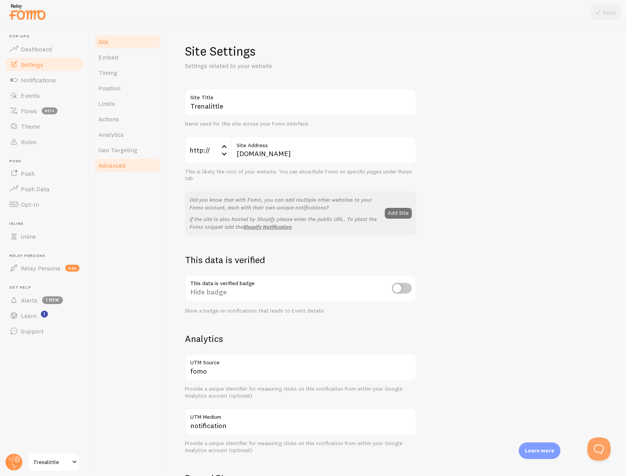
click at [126, 164] on link "Advanced" at bounding box center [128, 165] width 68 height 15
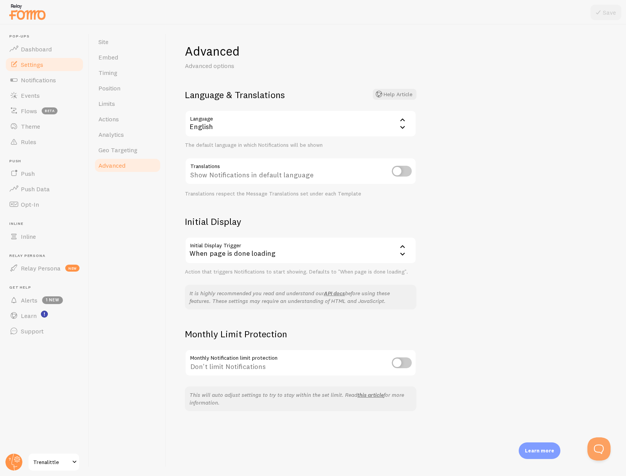
click at [49, 463] on span "Trenalittle" at bounding box center [51, 461] width 37 height 9
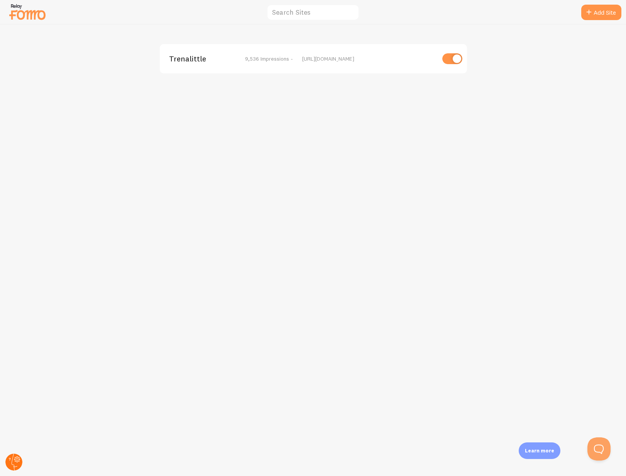
click at [11, 460] on circle at bounding box center [13, 461] width 17 height 17
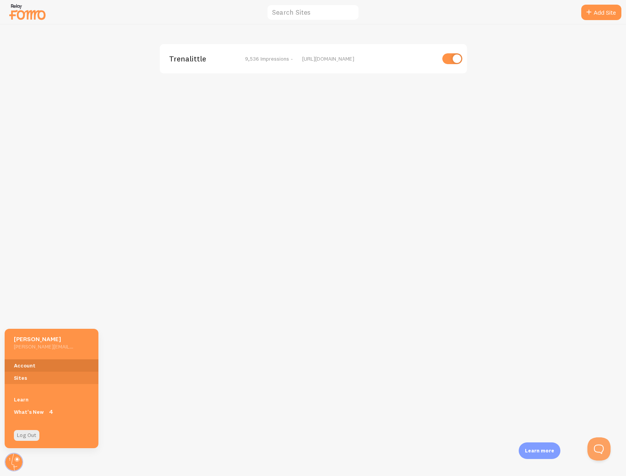
click at [41, 361] on link "Account" at bounding box center [52, 365] width 94 height 12
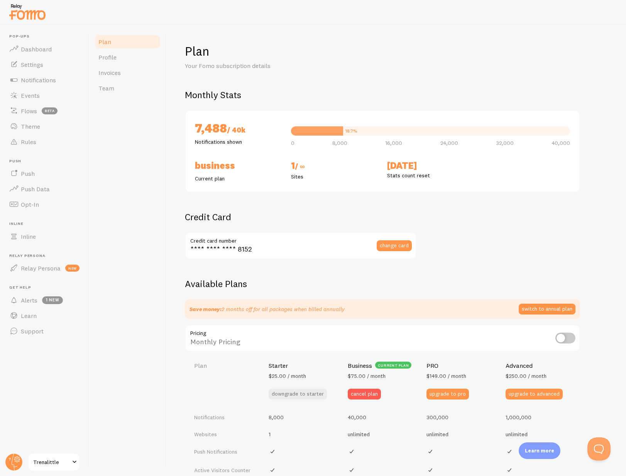
checkbox input "true"
click at [130, 55] on link "Profile" at bounding box center [128, 56] width 68 height 15
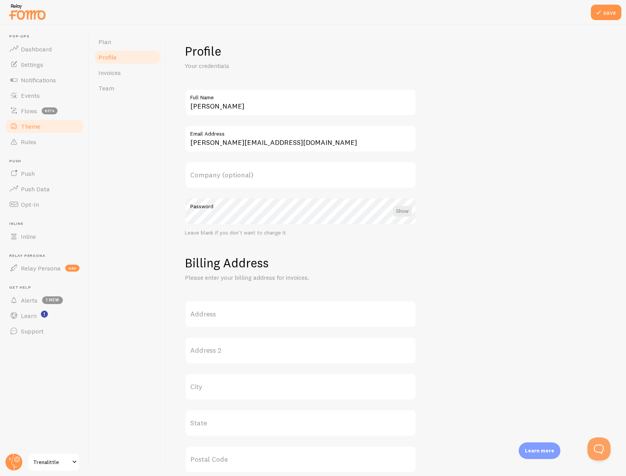
click at [46, 124] on link "Theme" at bounding box center [45, 126] width 80 height 15
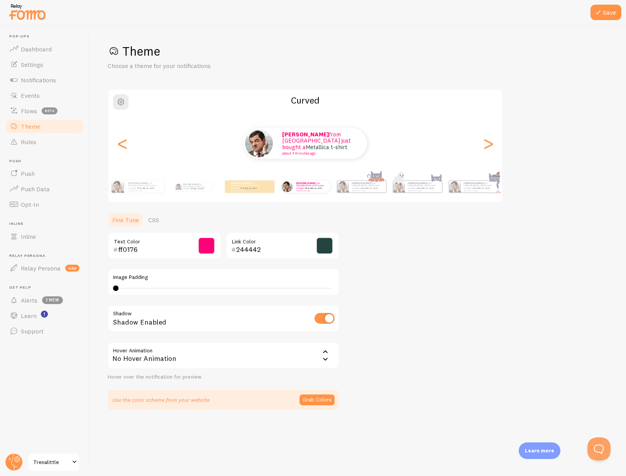
click at [127, 248] on input "ff0176" at bounding box center [153, 249] width 71 height 9
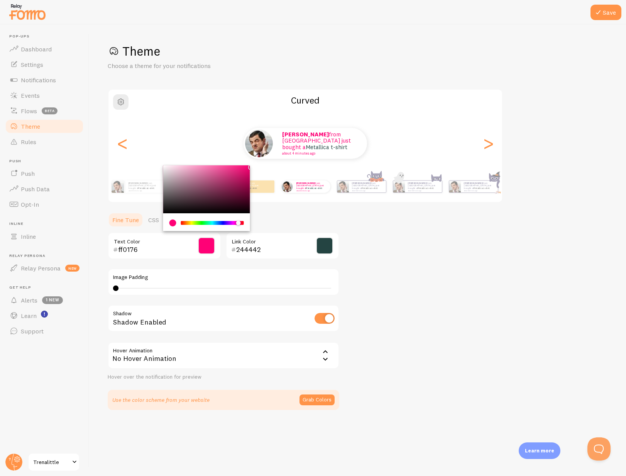
click at [201, 247] on span at bounding box center [206, 245] width 17 height 17
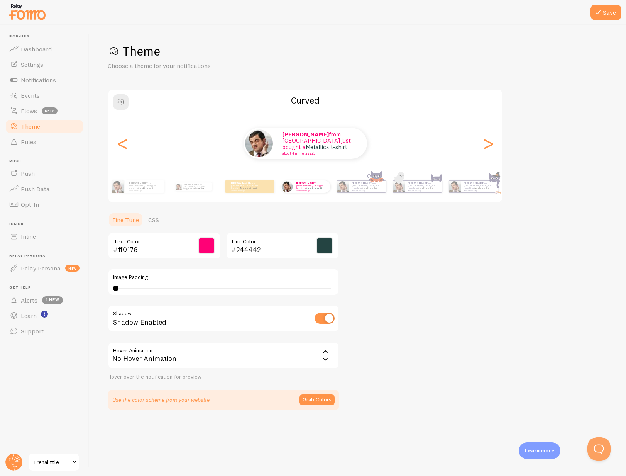
click at [202, 246] on span at bounding box center [206, 245] width 17 height 17
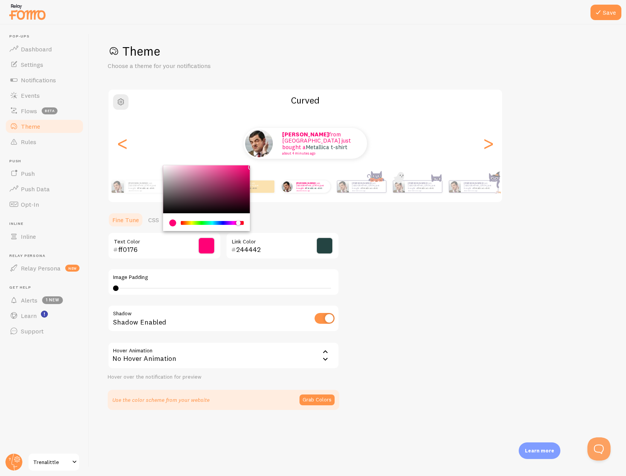
click at [140, 250] on input "ff0176" at bounding box center [153, 249] width 71 height 9
paste input "132a57"
type input "132a57"
click at [307, 228] on section "Fine Tune CSS 132a57 Text Color 244442 Link Color Image Padding 4 4 - undefined…" at bounding box center [224, 311] width 232 height 198
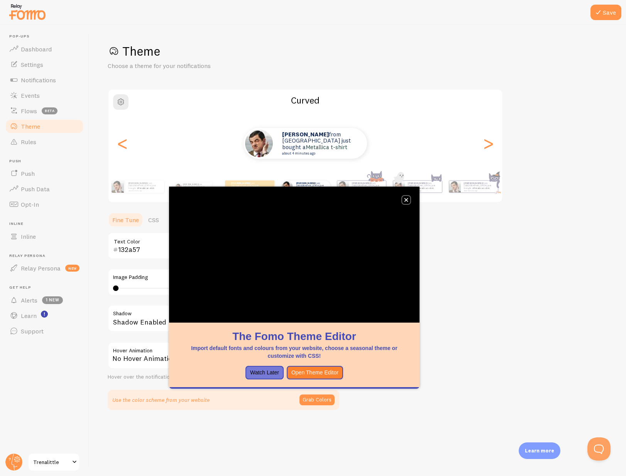
drag, startPoint x: 408, startPoint y: 199, endPoint x: 412, endPoint y: 202, distance: 4.8
click at [408, 199] on button "close," at bounding box center [406, 200] width 8 height 8
click at [404, 199] on icon "close," at bounding box center [406, 200] width 4 height 4
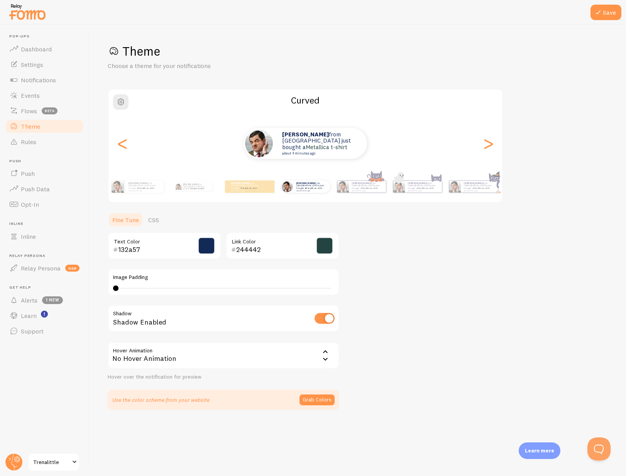
click at [252, 249] on input "244442" at bounding box center [271, 249] width 71 height 9
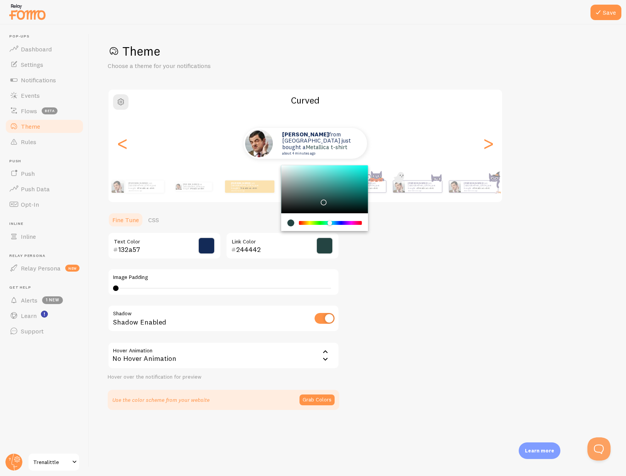
click at [252, 249] on input "244442" at bounding box center [271, 249] width 71 height 9
paste input "a91d3"
type input "2a91d3"
click at [384, 297] on div "Theme Choose a theme for your notifications Curved [PERSON_NAME] from [GEOGRAPH…" at bounding box center [358, 226] width 500 height 366
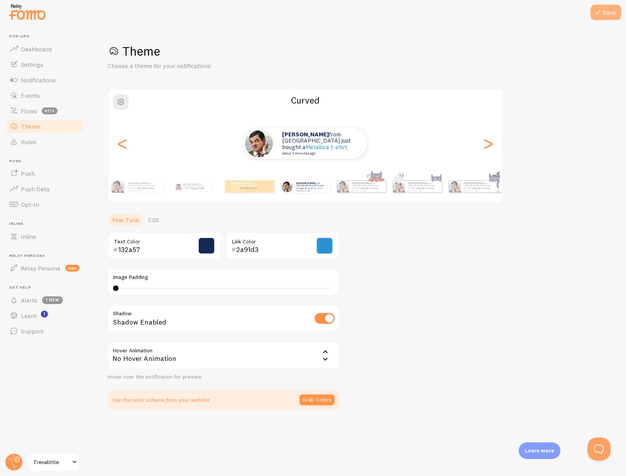
click at [604, 13] on button "Save" at bounding box center [606, 12] width 31 height 15
